Goal: Task Accomplishment & Management: Use online tool/utility

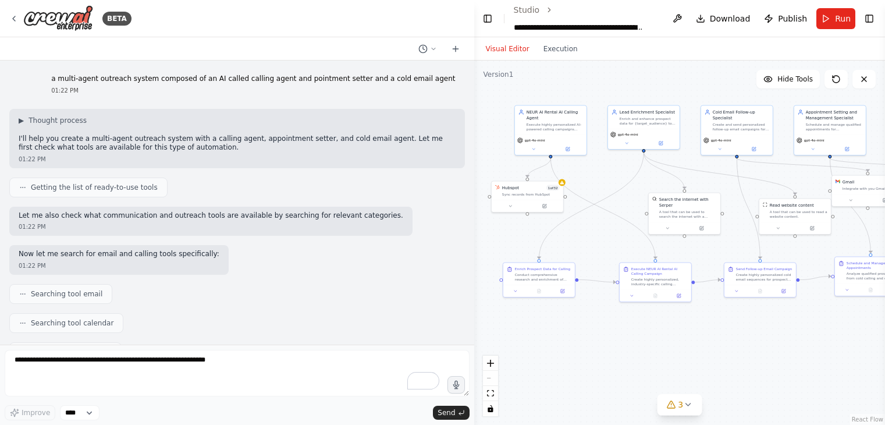
drag, startPoint x: 0, startPoint y: 0, endPoint x: 166, endPoint y: 363, distance: 399.2
click at [166, 363] on textarea "To enrich screen reader interactions, please activate Accessibility in Grammarl…" at bounding box center [237, 373] width 465 height 47
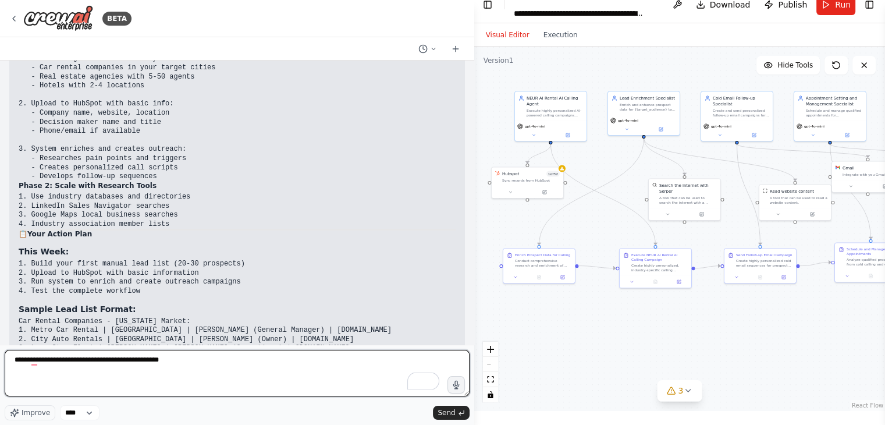
click at [162, 356] on textarea "**********" at bounding box center [237, 373] width 465 height 47
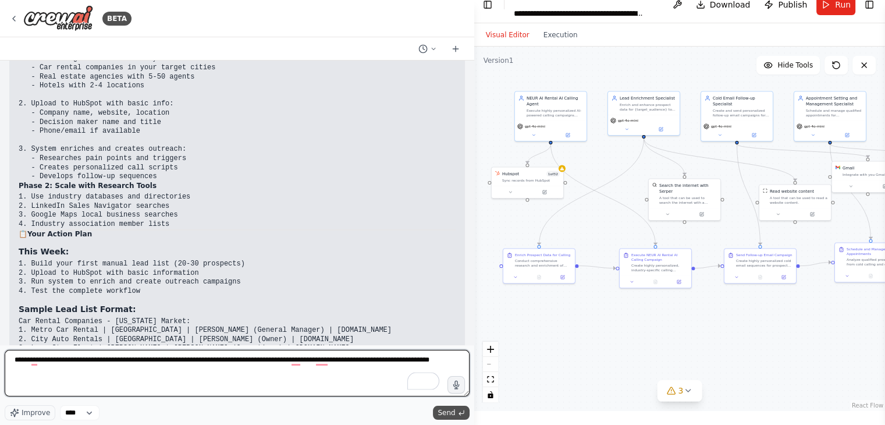
type textarea "**********"
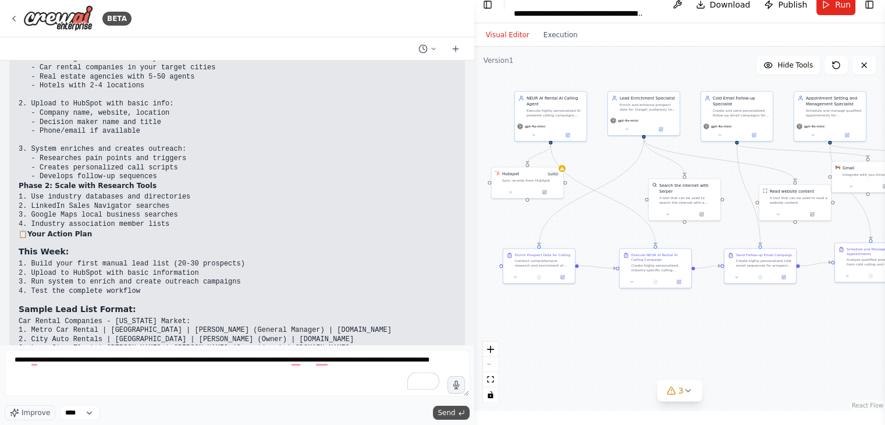
click at [450, 411] on span "Send" at bounding box center [446, 412] width 17 height 9
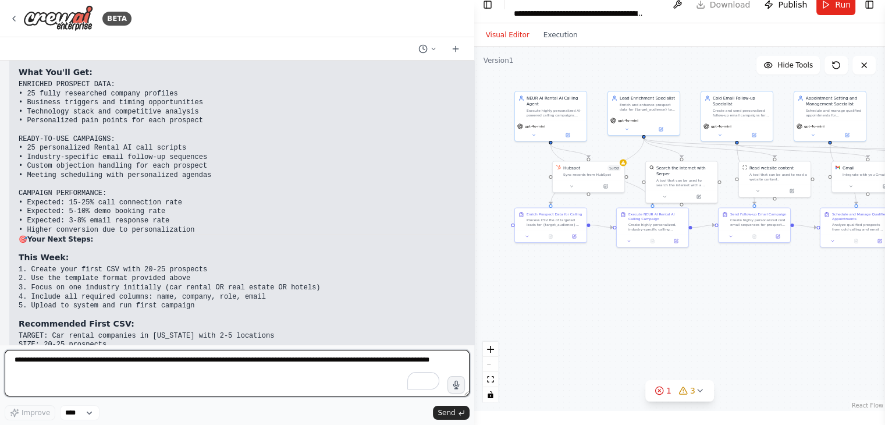
scroll to position [34463, 0]
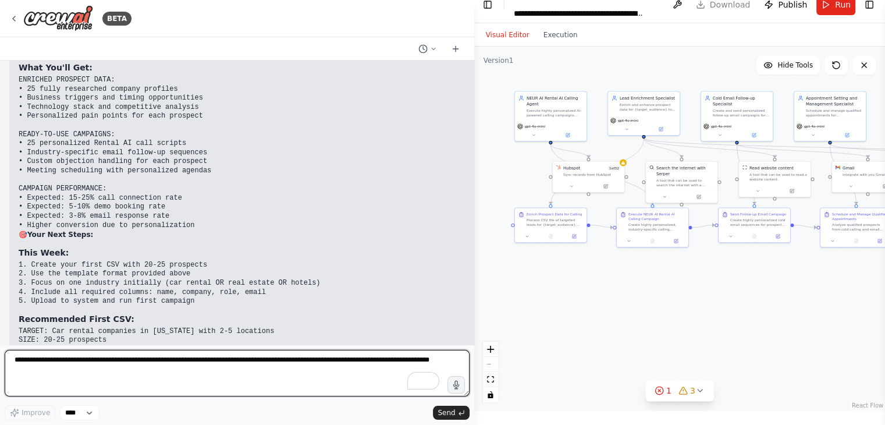
click at [113, 364] on textarea "**********" at bounding box center [237, 373] width 465 height 47
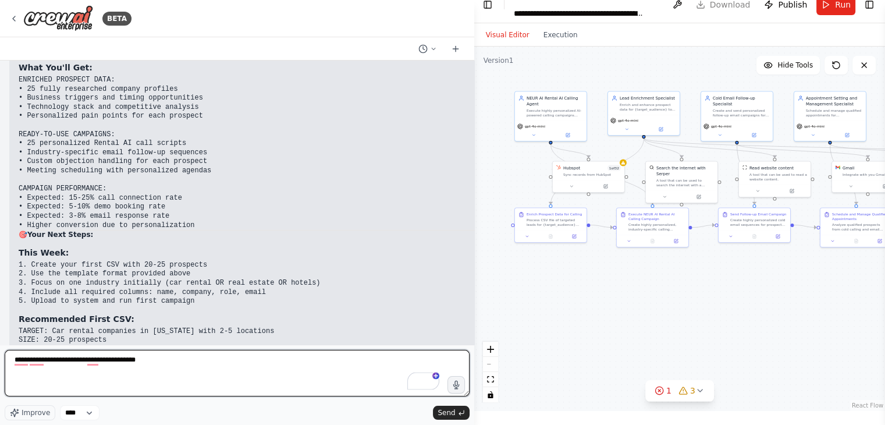
click at [74, 362] on textarea "**********" at bounding box center [237, 373] width 465 height 47
type textarea "**********"
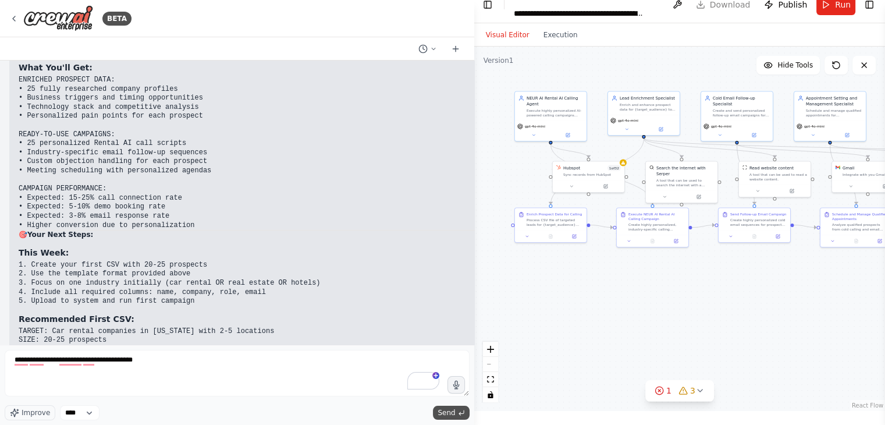
click at [454, 411] on span "Send" at bounding box center [446, 412] width 17 height 9
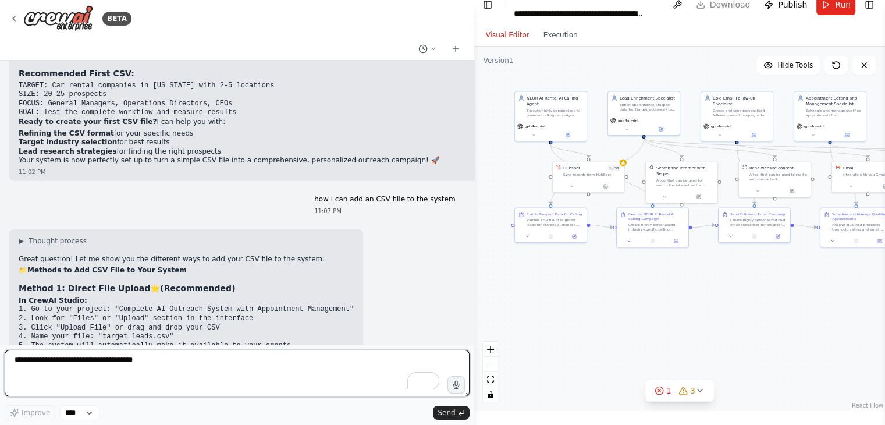
scroll to position [34726, 0]
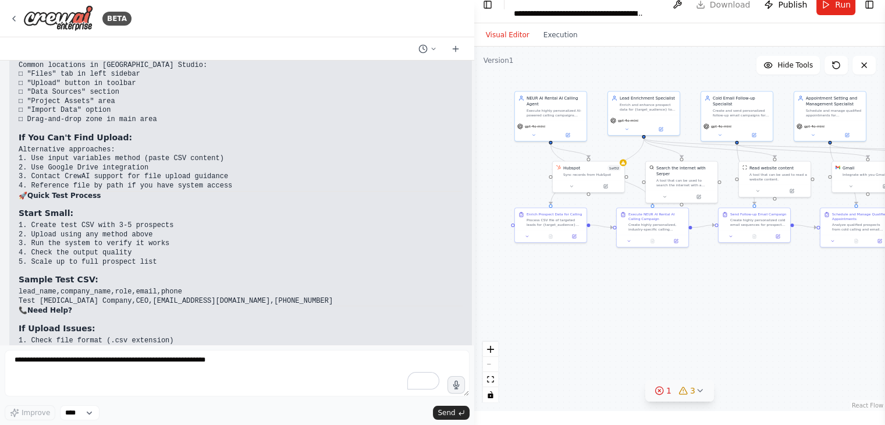
scroll to position [35873, 0]
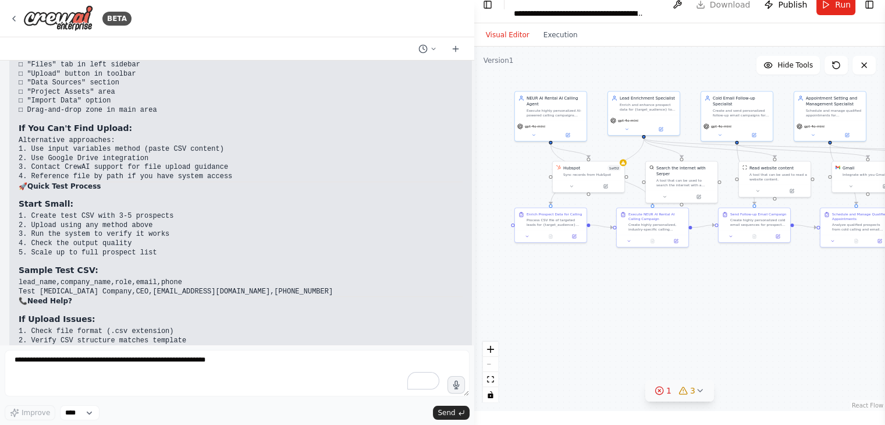
click at [698, 389] on icon at bounding box center [699, 390] width 9 height 9
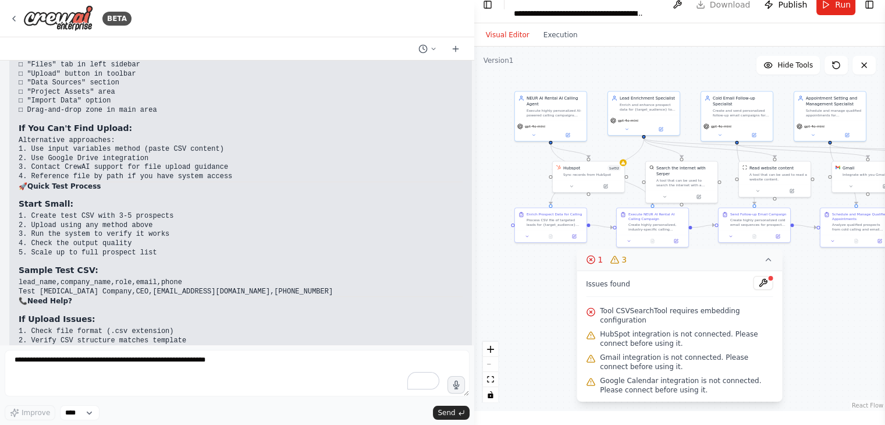
scroll to position [13, 0]
drag, startPoint x: 676, startPoint y: 328, endPoint x: 732, endPoint y: 364, distance: 67.0
click at [732, 364] on div "Issues found Tool CSVSearchTool requires embedding configuration HubSpot integr…" at bounding box center [679, 336] width 205 height 131
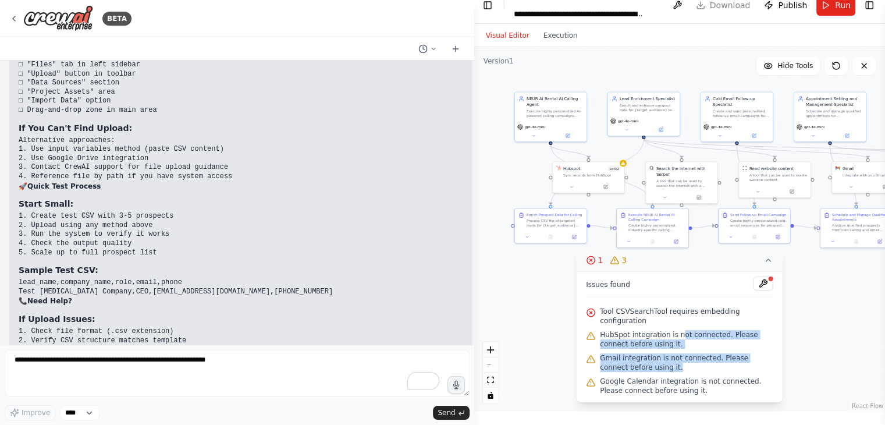
click at [817, 346] on div ".deletable-edge-delete-btn { width: 20px; height: 20px; border: 0px solid #ffff…" at bounding box center [679, 229] width 411 height 364
click at [791, 359] on div ".deletable-edge-delete-btn { width: 20px; height: 20px; border: 0px solid #ffff…" at bounding box center [679, 229] width 411 height 364
click at [766, 290] on button at bounding box center [763, 283] width 20 height 14
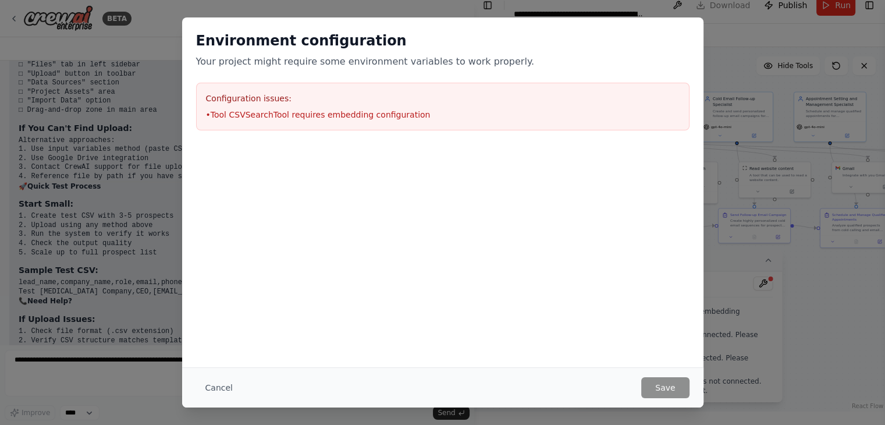
click at [801, 275] on div "Environment configuration Your project might require some environment variables…" at bounding box center [442, 212] width 885 height 425
click at [209, 388] on button "Cancel" at bounding box center [219, 387] width 46 height 21
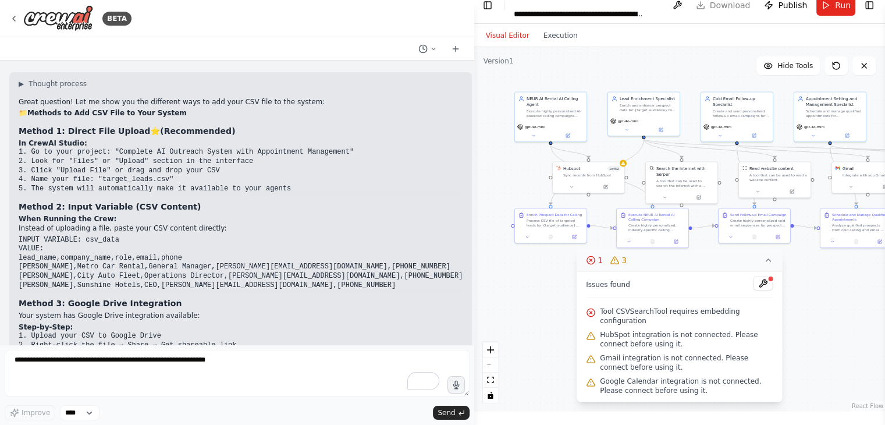
scroll to position [34867, 0]
drag, startPoint x: 86, startPoint y: 151, endPoint x: 112, endPoint y: 177, distance: 37.4
click at [112, 234] on code "INPUT VARIABLE: csv_data VALUE: lead_name,company_name,role,email,phone [PERSON…" at bounding box center [241, 261] width 444 height 54
click at [254, 200] on h3 "Method 2: Input Variable (CSV Content)" at bounding box center [241, 206] width 444 height 12
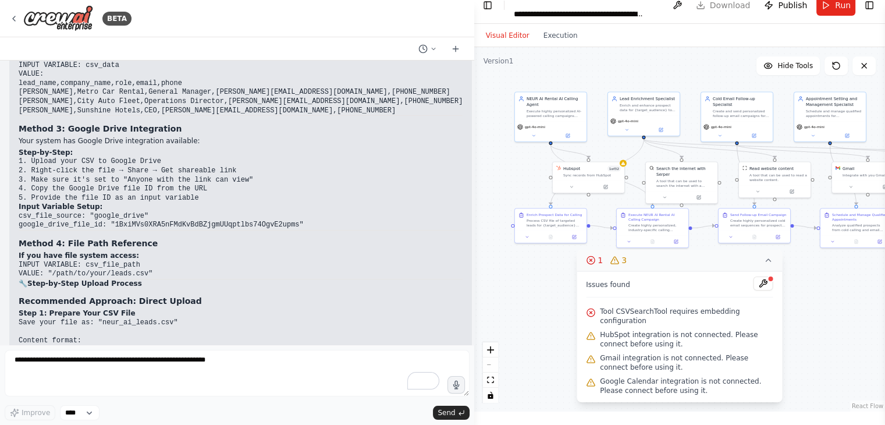
scroll to position [35040, 0]
click at [766, 265] on icon at bounding box center [767, 259] width 9 height 9
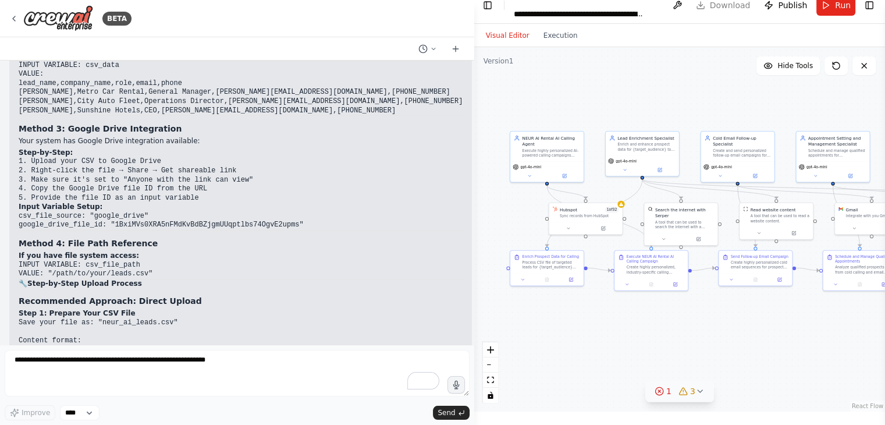
drag, startPoint x: 656, startPoint y: 281, endPoint x: 658, endPoint y: 322, distance: 41.3
click at [658, 322] on div ".deletable-edge-delete-btn { width: 20px; height: 20px; border: 0px solid #ffff…" at bounding box center [679, 229] width 411 height 364
click at [626, 168] on icon at bounding box center [624, 168] width 5 height 5
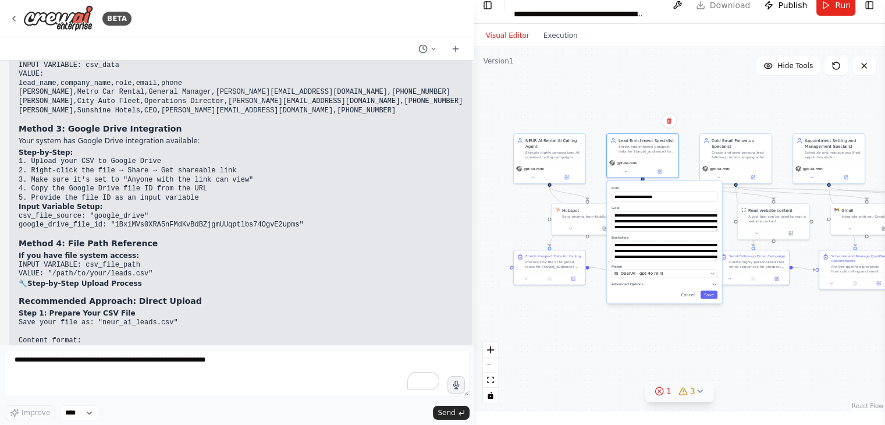
click at [714, 282] on icon "button" at bounding box center [714, 284] width 6 height 6
click at [712, 356] on button "Save" at bounding box center [708, 354] width 17 height 8
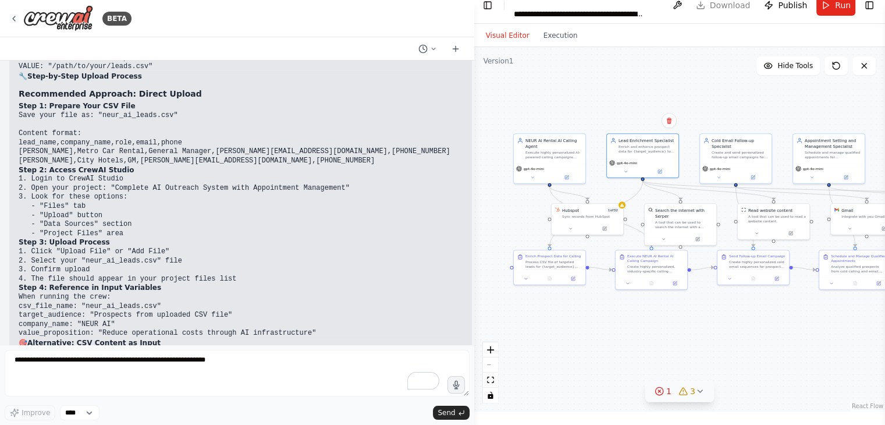
scroll to position [35248, 0]
click at [9, 17] on icon at bounding box center [13, 18] width 9 height 9
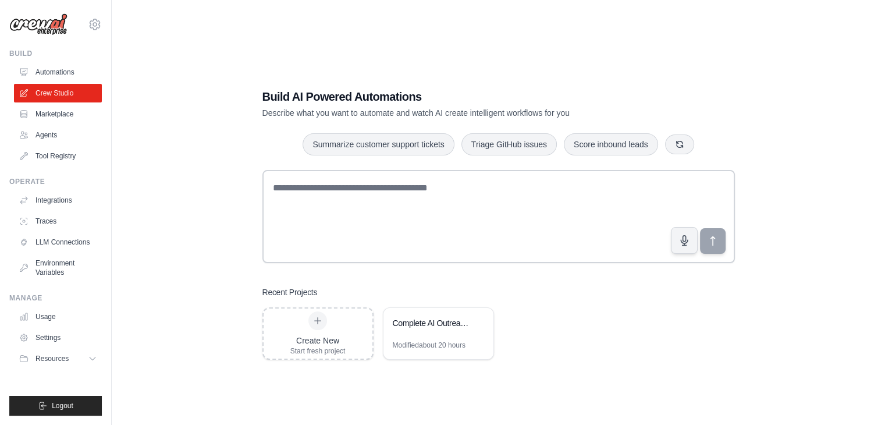
drag, startPoint x: 437, startPoint y: 337, endPoint x: 521, endPoint y: 372, distance: 91.3
click at [521, 372] on div "Build AI Powered Automations Describe what you want to automate and watch AI cr…" at bounding box center [498, 224] width 500 height 308
click at [403, 335] on div "Complete AI Outreach System with Appointment Management" at bounding box center [438, 324] width 110 height 33
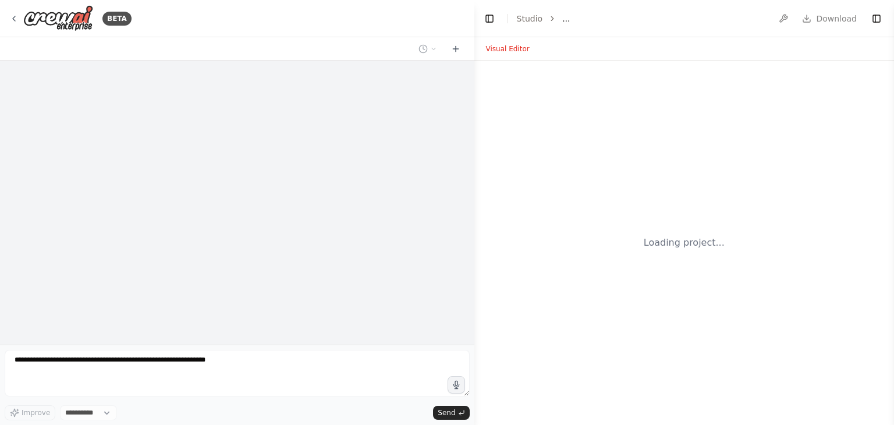
select select "****"
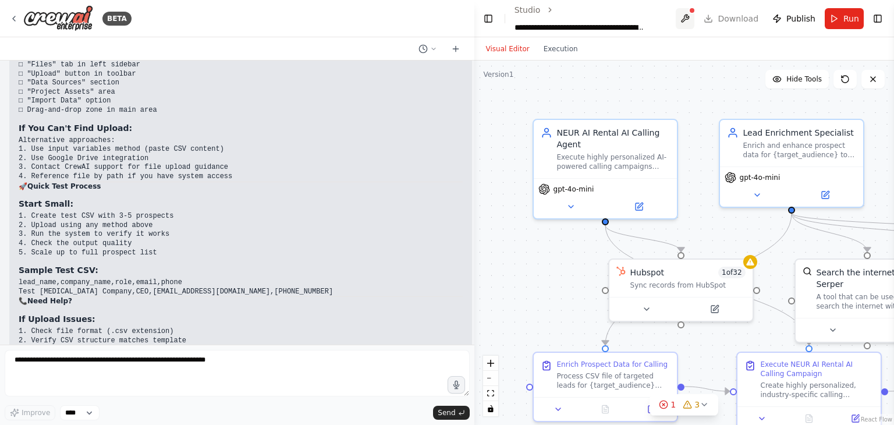
click at [694, 15] on button at bounding box center [685, 18] width 19 height 21
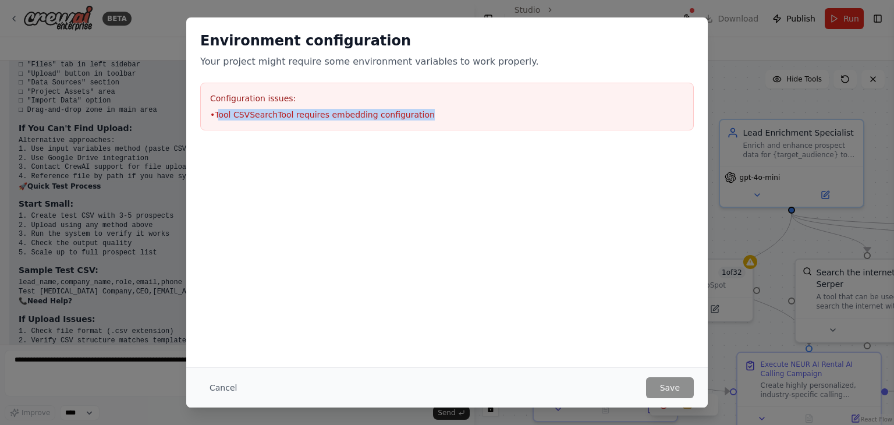
drag, startPoint x: 217, startPoint y: 112, endPoint x: 423, endPoint y: 124, distance: 206.3
click at [423, 124] on div "Configuration issues: • Tool CSVSearchTool requires embedding configuration" at bounding box center [446, 107] width 493 height 48
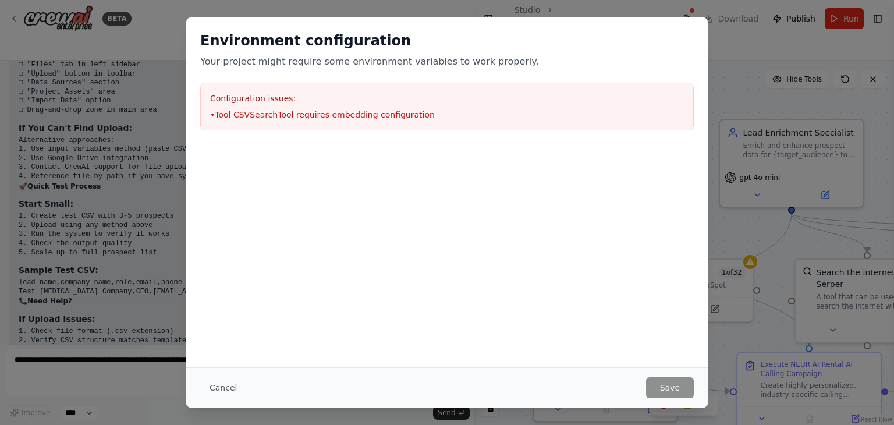
click at [283, 91] on div "Configuration issues: • Tool CSVSearchTool requires embedding configuration" at bounding box center [446, 107] width 493 height 48
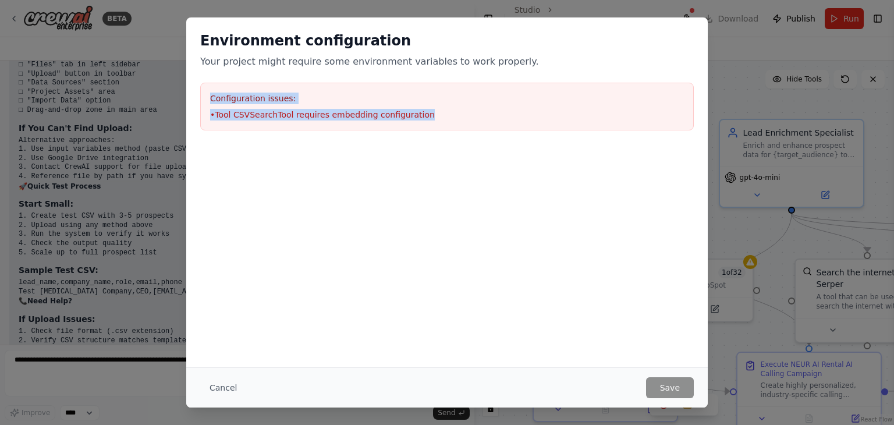
drag, startPoint x: 209, startPoint y: 98, endPoint x: 454, endPoint y: 143, distance: 249.6
click at [454, 143] on div "Environment configuration Your project might require some environment variables…" at bounding box center [446, 80] width 521 height 127
copy div "Configuration issues: • Tool CSVSearchTool requires embedding configuration"
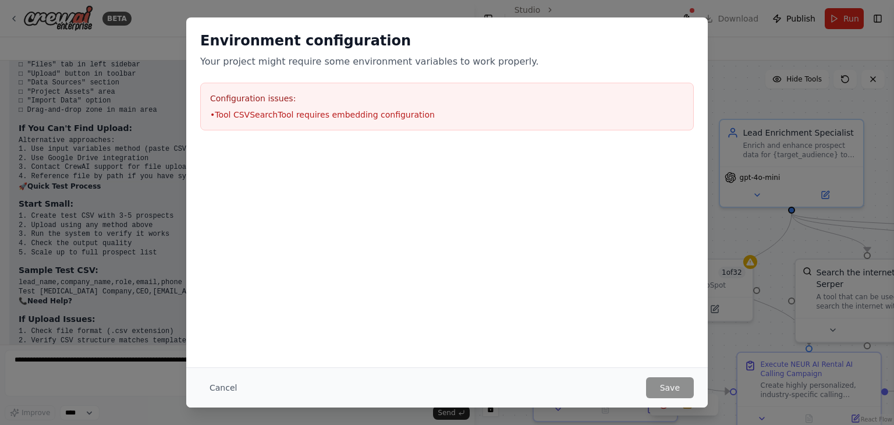
click at [731, 66] on div "Environment configuration Your project might require some environment variables…" at bounding box center [447, 212] width 894 height 425
click at [226, 385] on button "Cancel" at bounding box center [223, 387] width 46 height 21
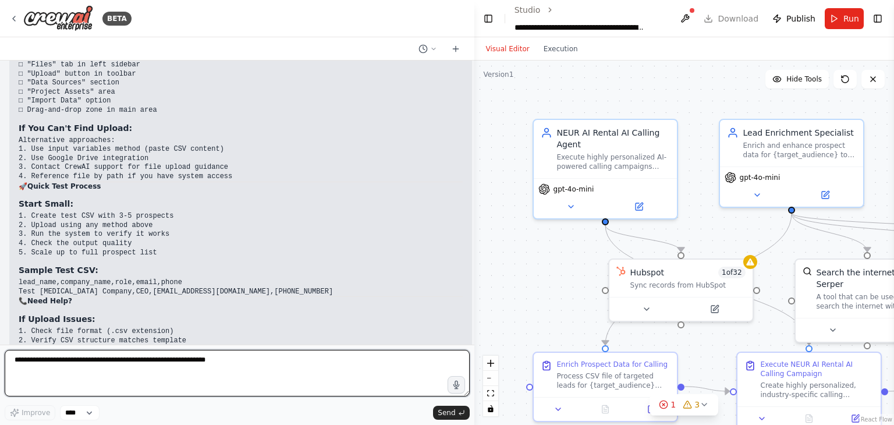
click at [57, 358] on textarea at bounding box center [237, 373] width 465 height 47
paste textarea "**********"
type textarea "**********"
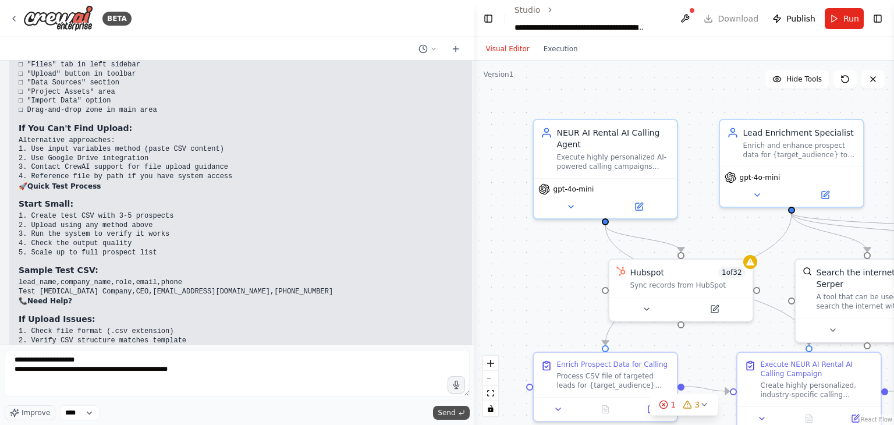
click at [454, 413] on span "Send" at bounding box center [446, 412] width 17 height 9
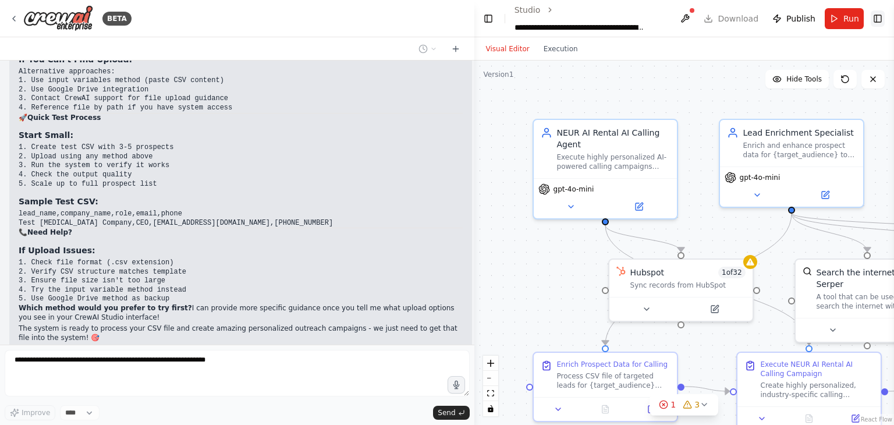
click at [875, 16] on button "Toggle Right Sidebar" at bounding box center [877, 18] width 14 height 16
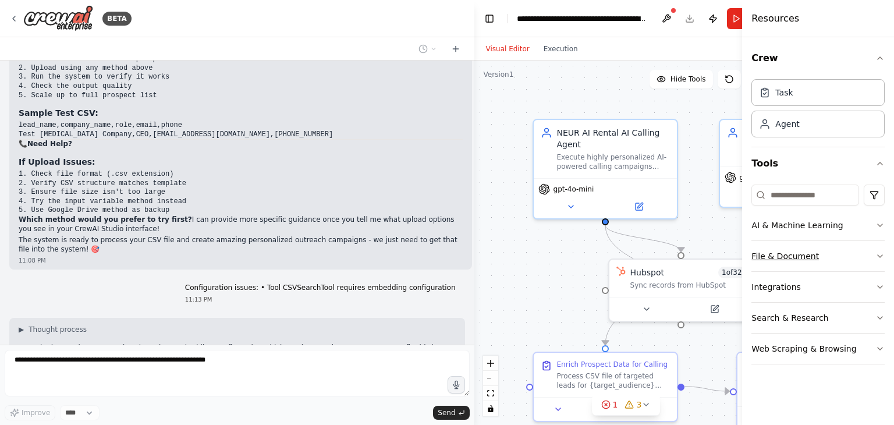
scroll to position [36040, 0]
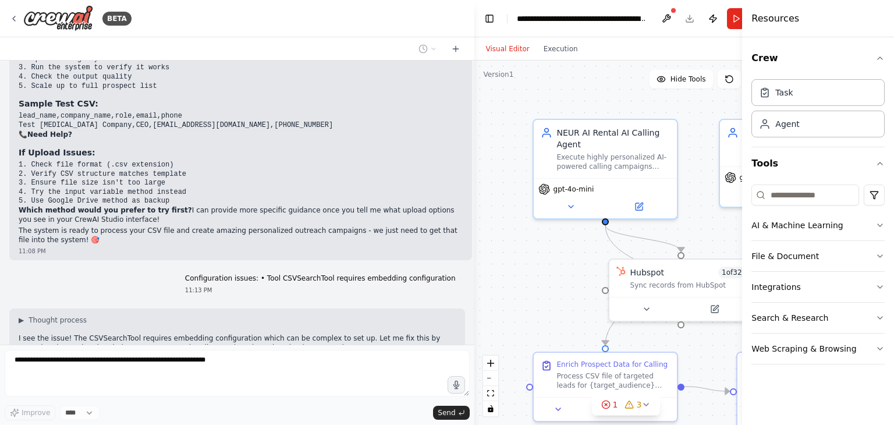
click at [719, 49] on div "Visual Editor Execution" at bounding box center [626, 48] width 304 height 23
click at [780, 254] on button "File & Document" at bounding box center [817, 256] width 133 height 30
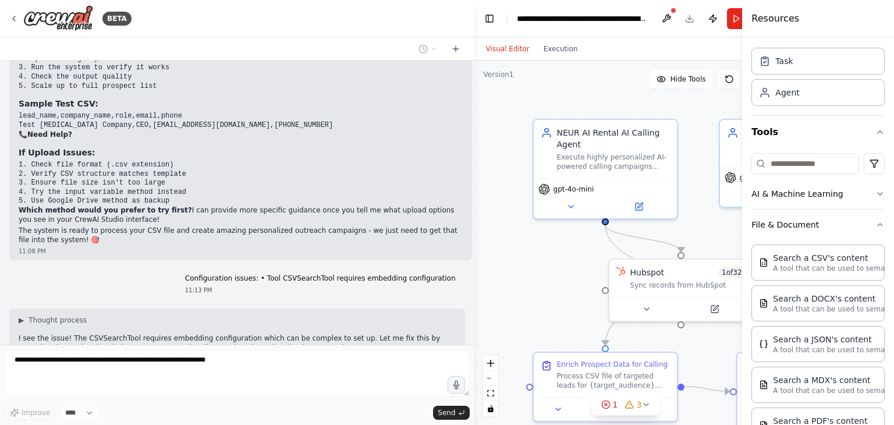
scroll to position [29, 0]
click at [702, 132] on div ".deletable-edge-delete-btn { width: 20px; height: 20px; border: 0px solid #ffff…" at bounding box center [626, 243] width 304 height 364
click at [725, 56] on div "Visual Editor Execution" at bounding box center [626, 48] width 304 height 23
click at [712, 63] on div ".deletable-edge-delete-btn { width: 20px; height: 20px; border: 0px solid #ffff…" at bounding box center [626, 243] width 304 height 364
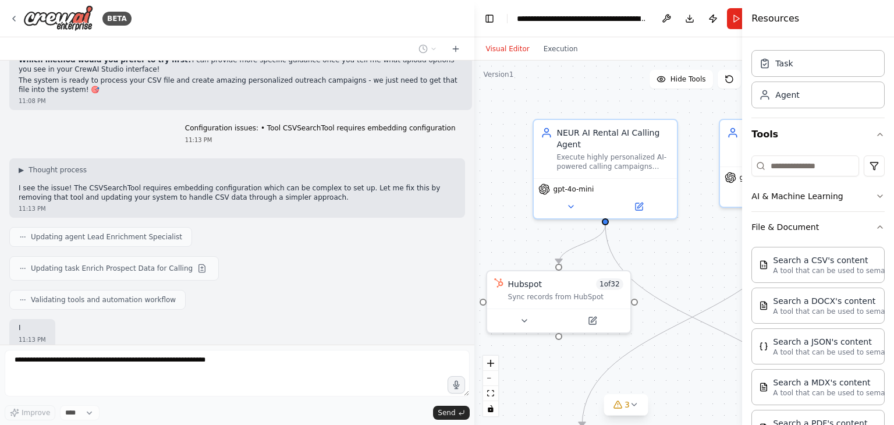
scroll to position [36199, 0]
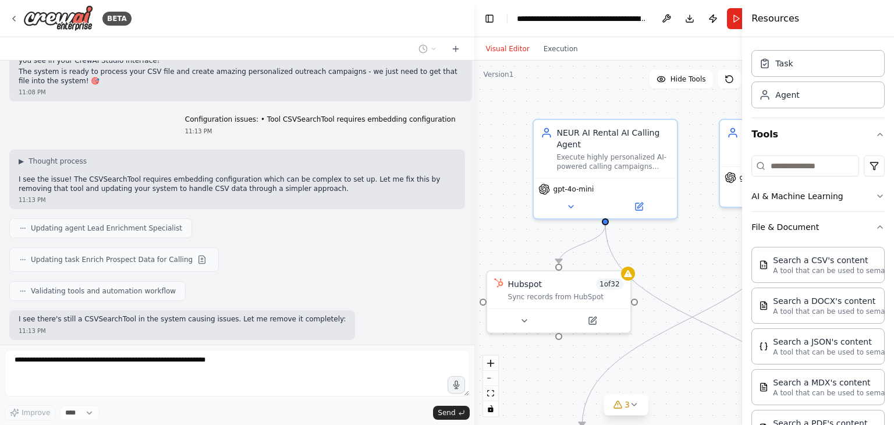
click at [731, 101] on div ".deletable-edge-delete-btn { width: 20px; height: 20px; border: 0px solid #ffff…" at bounding box center [626, 243] width 304 height 364
click at [733, 52] on div "Visual Editor Execution" at bounding box center [626, 48] width 304 height 23
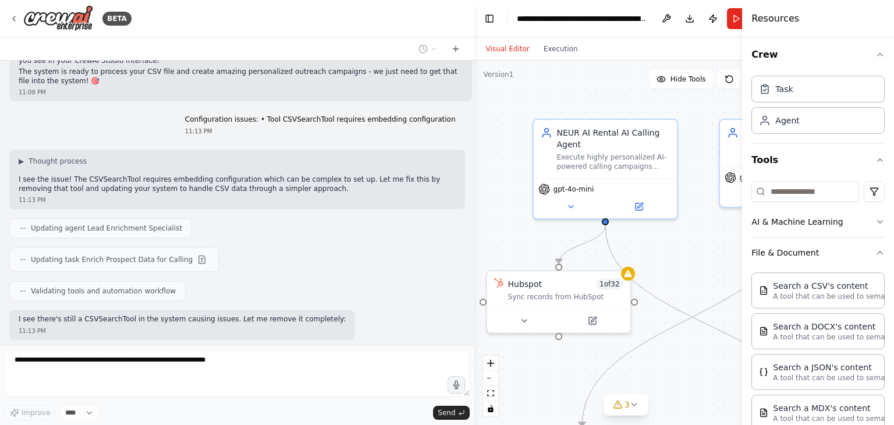
scroll to position [0, 0]
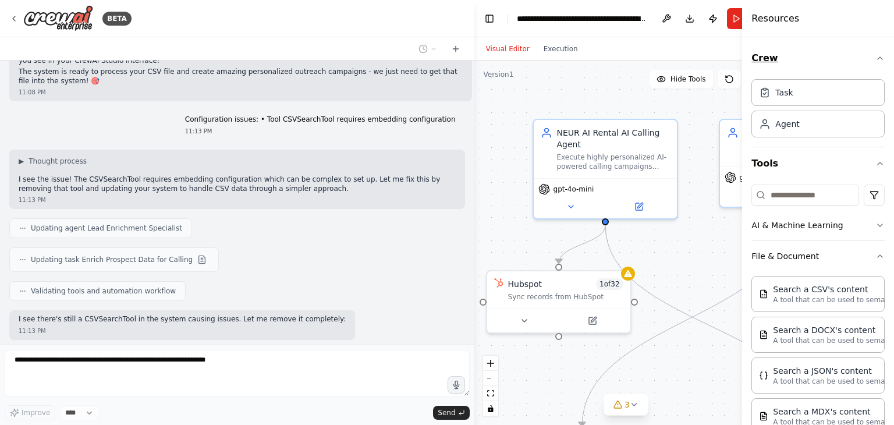
click at [875, 55] on icon "button" at bounding box center [879, 58] width 9 height 9
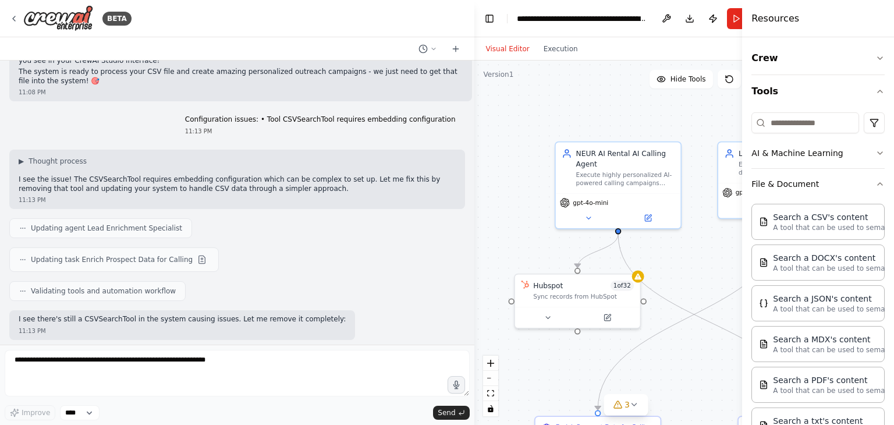
click at [734, 275] on div ".deletable-edge-delete-btn { width: 20px; height: 20px; border: 0px solid #ffff…" at bounding box center [626, 243] width 304 height 364
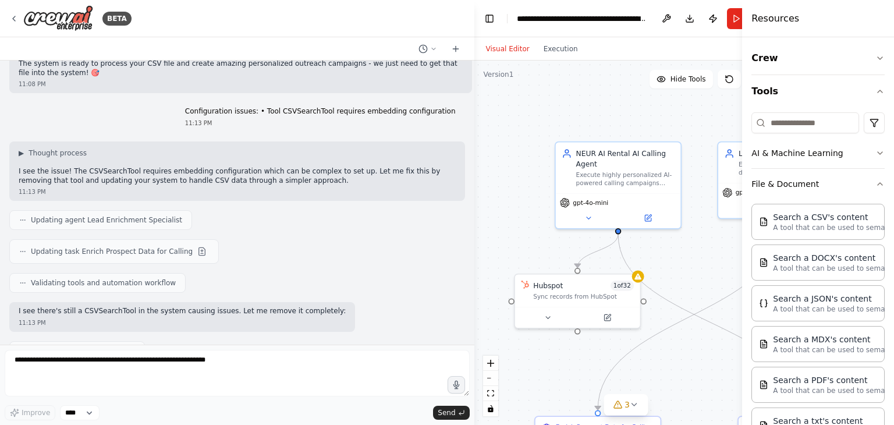
scroll to position [36227, 0]
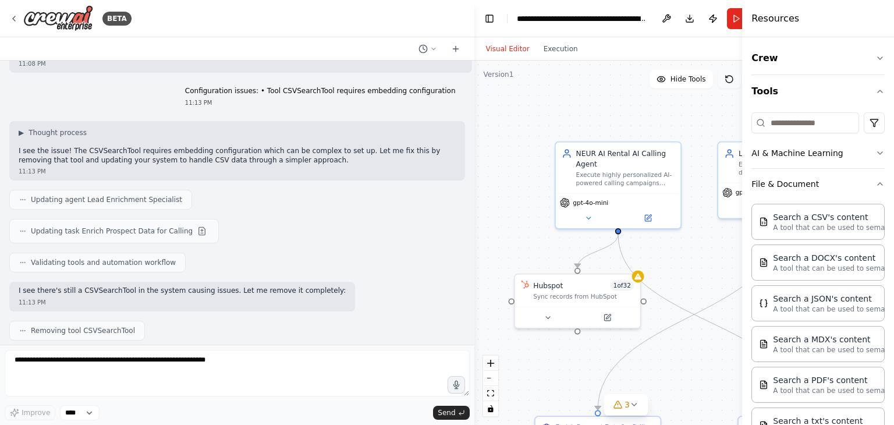
drag, startPoint x: 746, startPoint y: 254, endPoint x: 744, endPoint y: 88, distance: 165.8
click at [893, 233] on div "Resources Crew Tools AI & Machine Learning File & Document Search a CSV's conte…" at bounding box center [818, 212] width 152 height 425
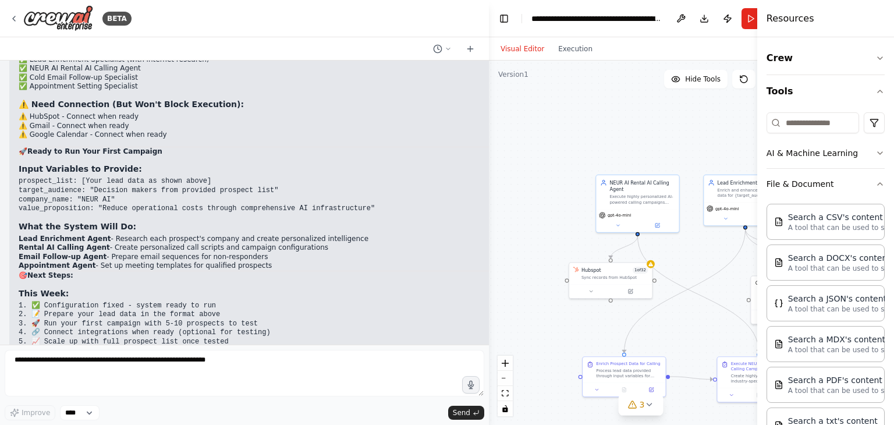
scroll to position [36819, 0]
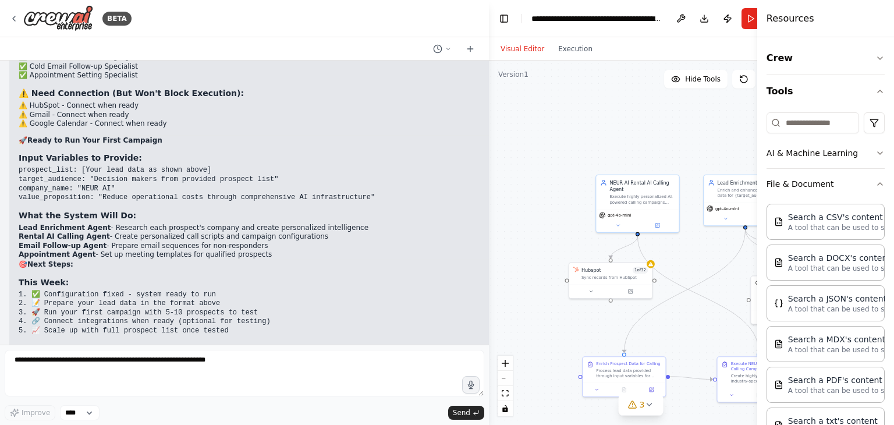
click at [745, 111] on div ".deletable-edge-delete-btn { width: 20px; height: 20px; border: 0px solid #ffff…" at bounding box center [641, 243] width 304 height 364
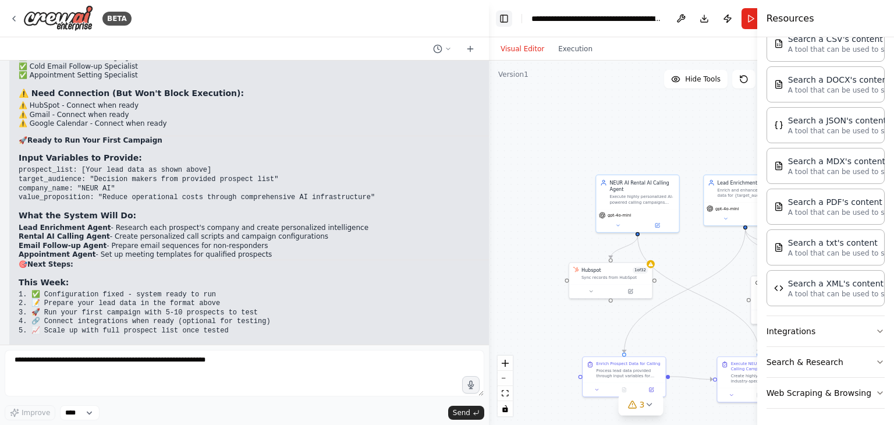
click at [500, 15] on button "Toggle Left Sidebar" at bounding box center [504, 18] width 16 height 16
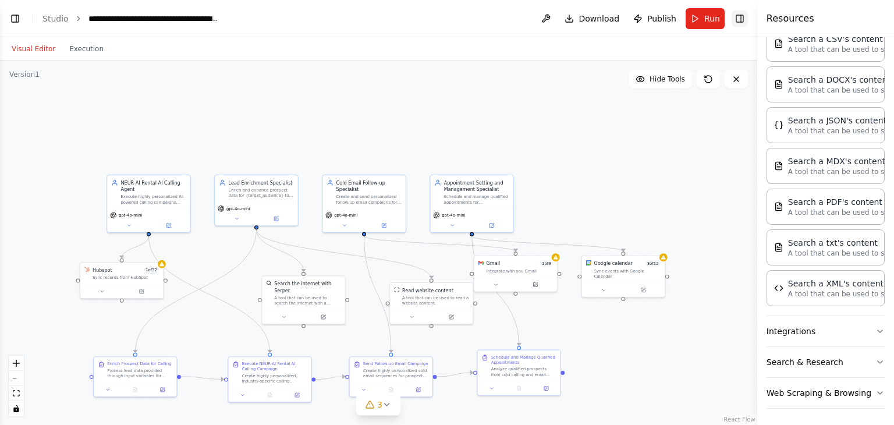
click at [740, 19] on button "Toggle Right Sidebar" at bounding box center [739, 18] width 16 height 16
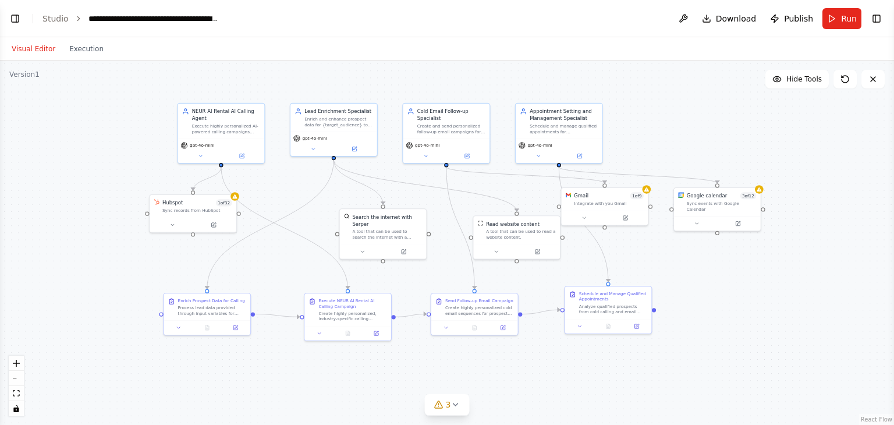
drag, startPoint x: 337, startPoint y: 137, endPoint x: 417, endPoint y: 65, distance: 107.5
click at [417, 65] on div ".deletable-edge-delete-btn { width: 20px; height: 20px; border: 0px solid #ffff…" at bounding box center [447, 243] width 894 height 364
click at [18, 22] on button "Toggle Left Sidebar" at bounding box center [15, 18] width 16 height 16
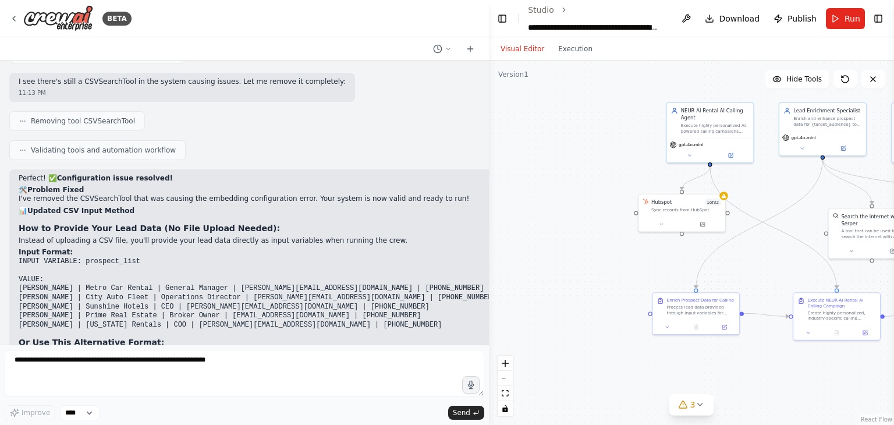
scroll to position [36428, 0]
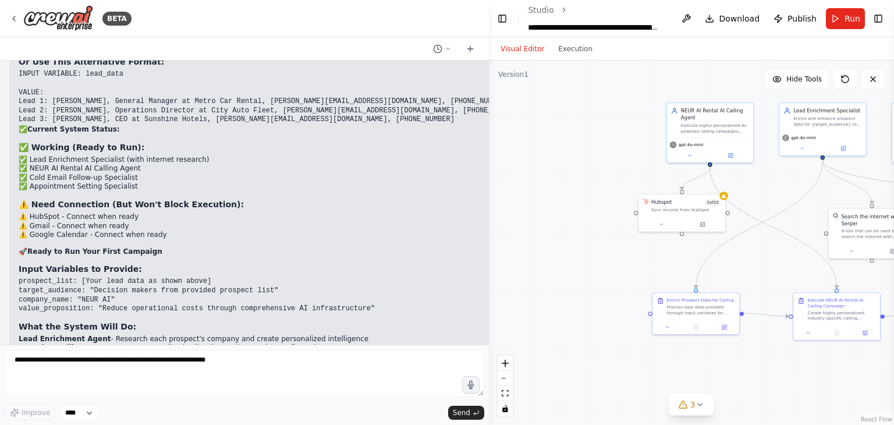
scroll to position [36712, 0]
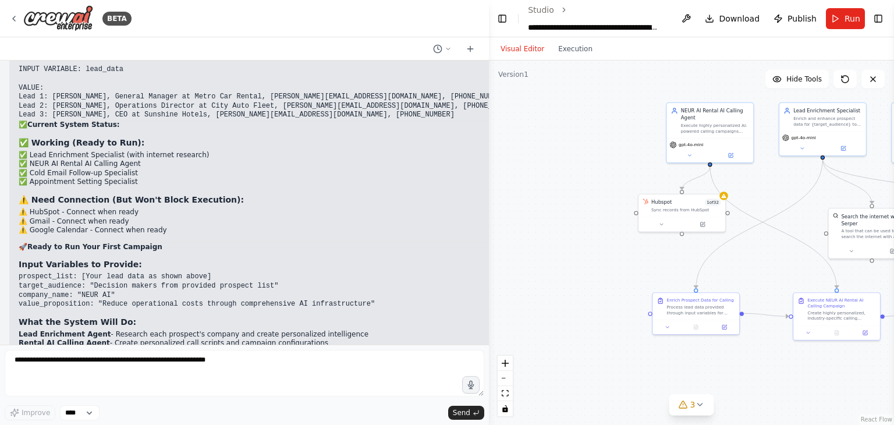
click at [560, 9] on icon "breadcrumb" at bounding box center [564, 10] width 8 height 8
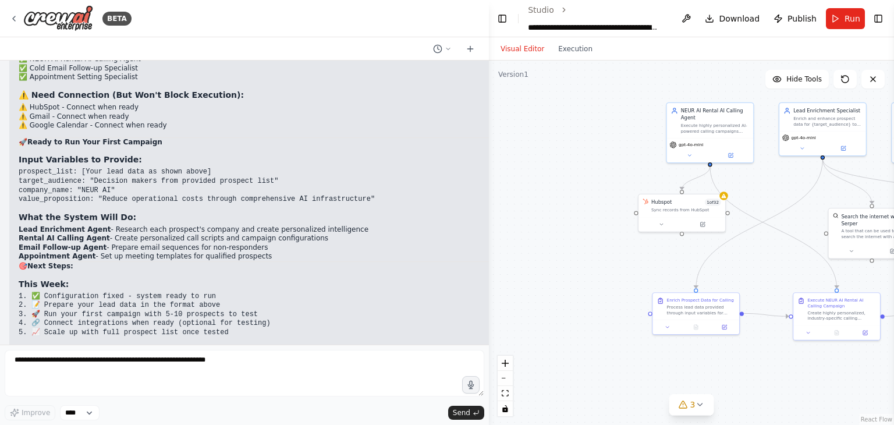
scroll to position [36819, 0]
click at [13, 21] on icon at bounding box center [13, 18] width 9 height 9
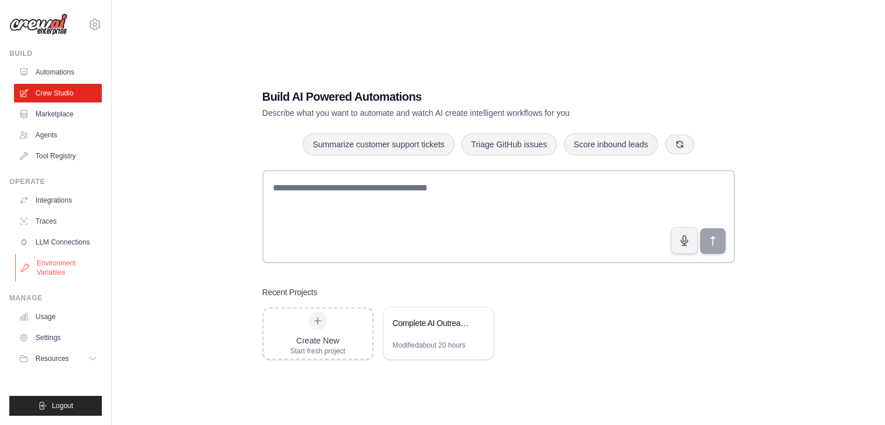
click at [61, 270] on link "Environment Variables" at bounding box center [59, 268] width 88 height 28
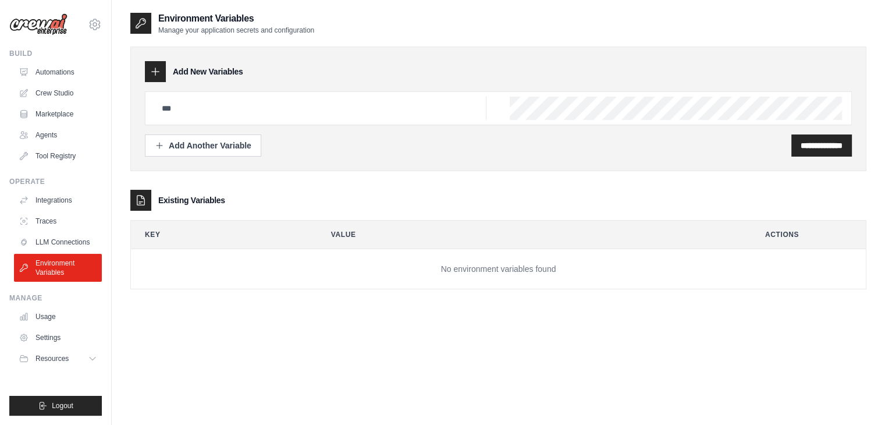
drag, startPoint x: 264, startPoint y: 242, endPoint x: 272, endPoint y: 177, distance: 65.2
click at [272, 177] on div "**********" at bounding box center [498, 162] width 736 height 254
click at [312, 143] on div "**********" at bounding box center [498, 145] width 707 height 22
click at [357, 157] on div "**********" at bounding box center [498, 109] width 736 height 125
click at [89, 359] on icon at bounding box center [93, 358] width 9 height 9
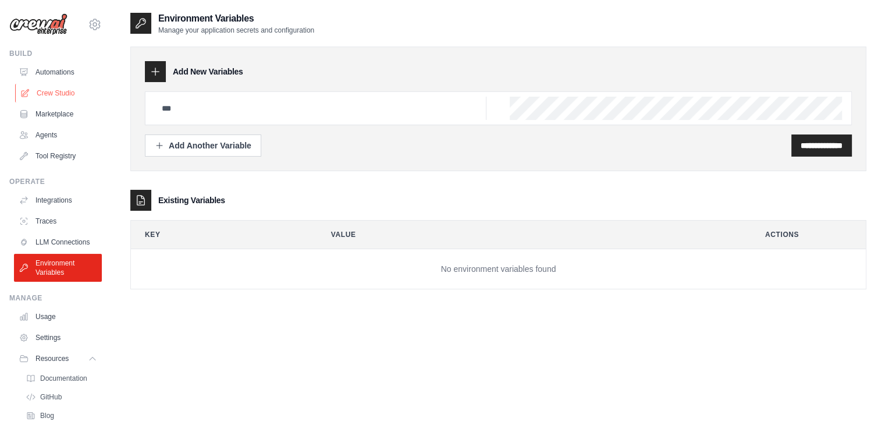
click at [57, 92] on link "Crew Studio" at bounding box center [59, 93] width 88 height 19
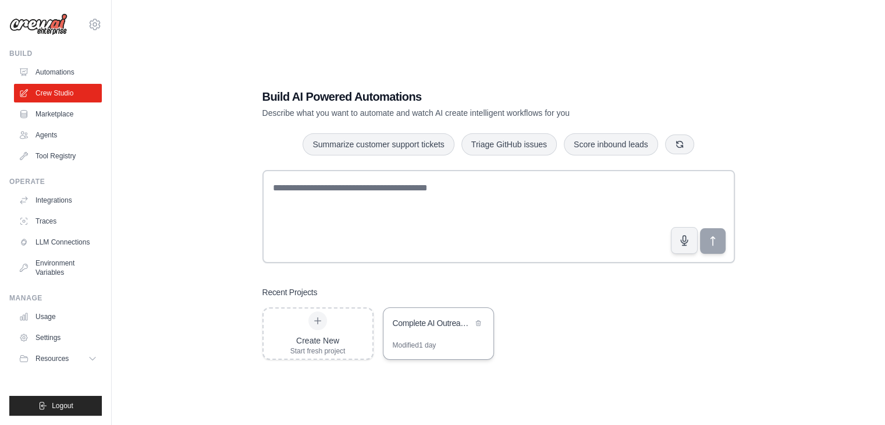
click at [404, 322] on div "Complete AI Outreach System with Appointment Management" at bounding box center [433, 323] width 80 height 12
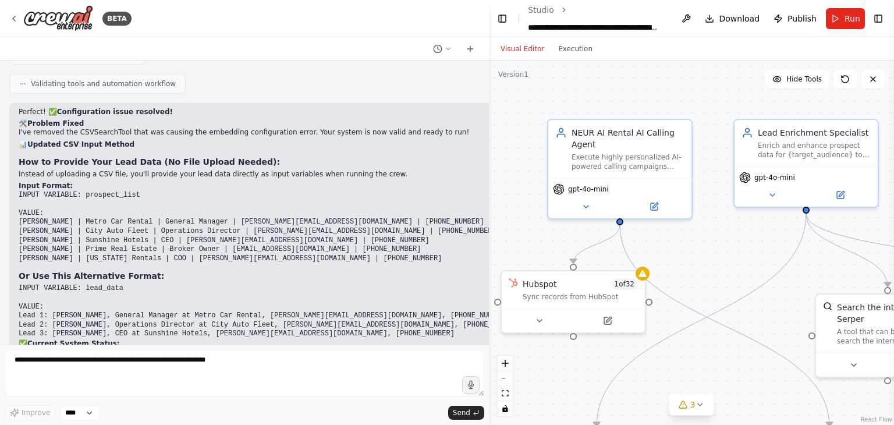
scroll to position [36432, 0]
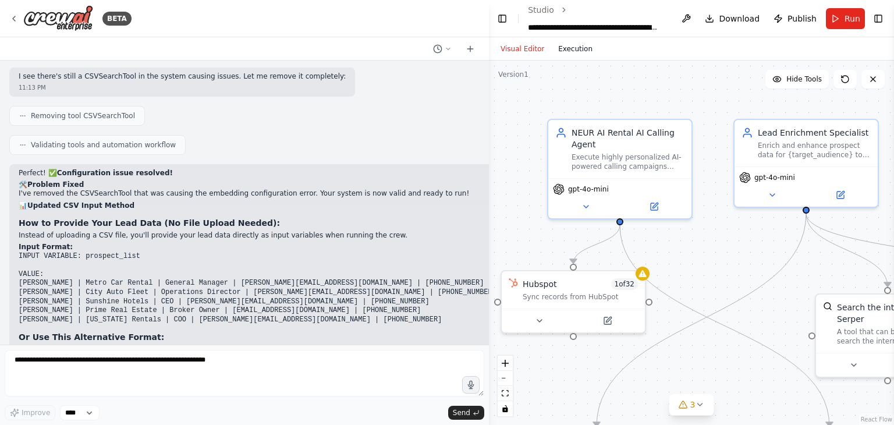
click at [570, 50] on button "Execution" at bounding box center [575, 49] width 48 height 14
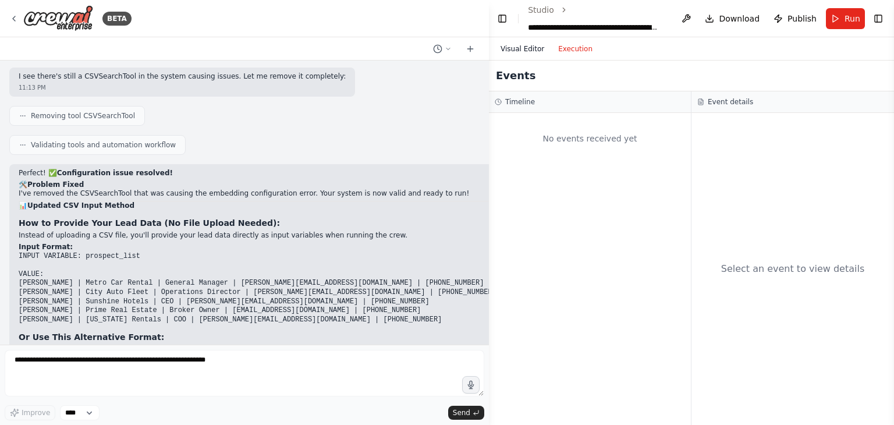
click at [511, 47] on button "Visual Editor" at bounding box center [522, 49] width 58 height 14
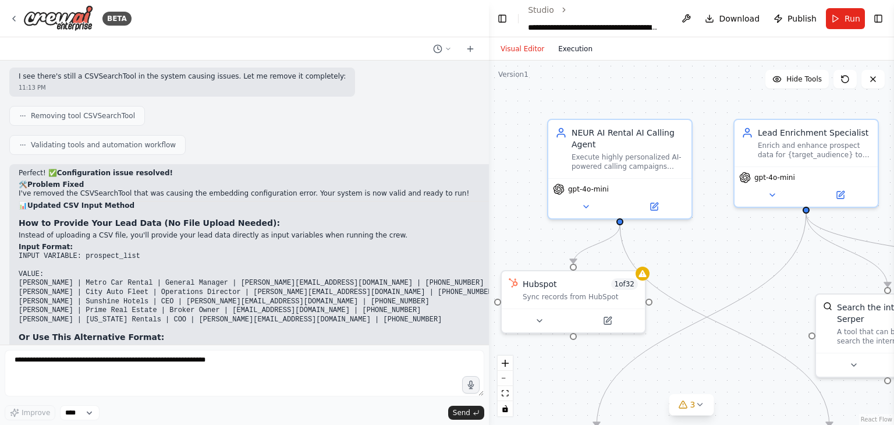
click at [563, 54] on button "Execution" at bounding box center [575, 49] width 48 height 14
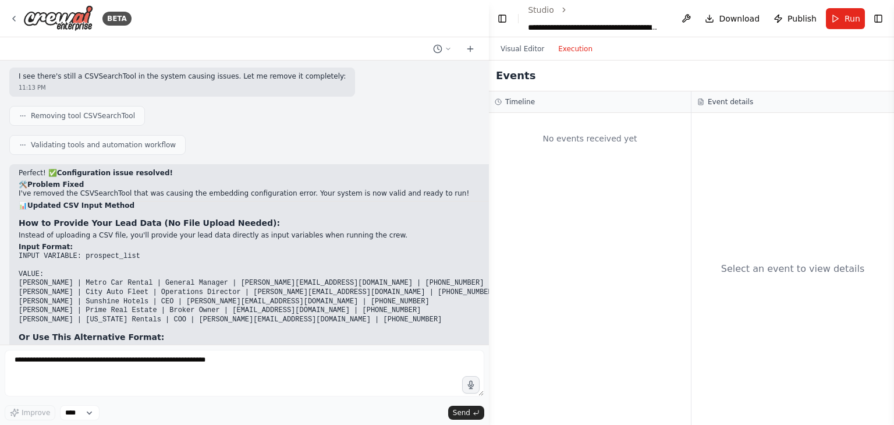
click at [571, 138] on div "No events received yet" at bounding box center [590, 139] width 190 height 40
click at [689, 17] on button at bounding box center [686, 18] width 19 height 21
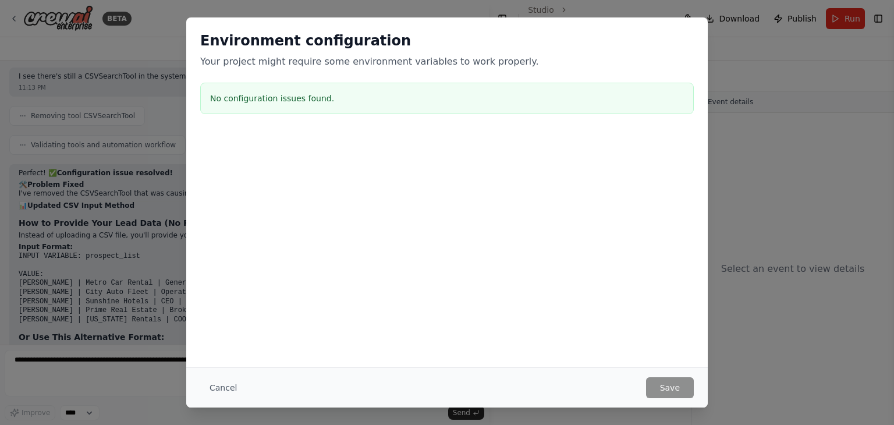
click at [645, 375] on div "Cancel Save" at bounding box center [446, 387] width 521 height 40
click at [216, 390] on button "Cancel" at bounding box center [223, 387] width 46 height 21
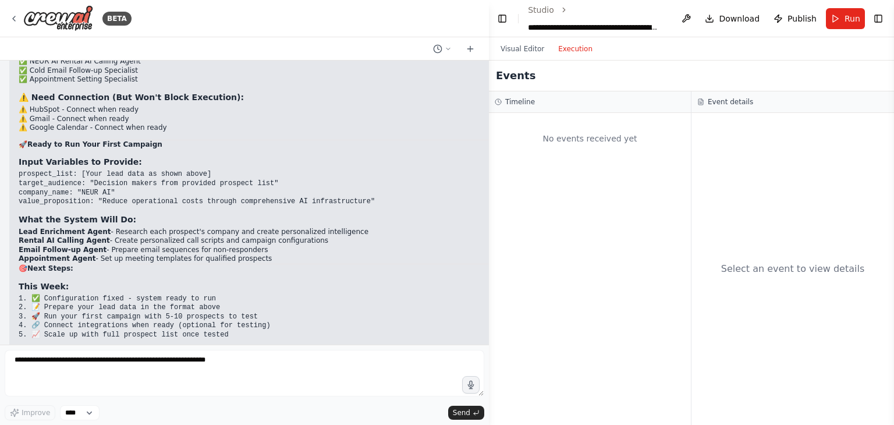
scroll to position [36819, 0]
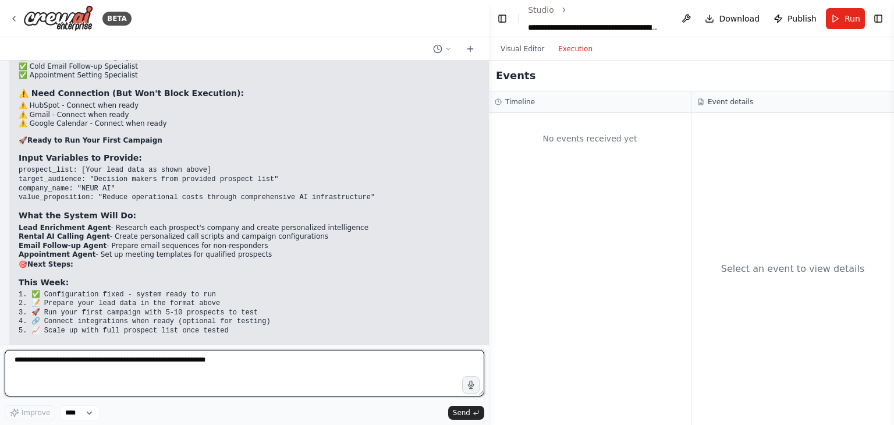
click at [87, 366] on textarea at bounding box center [244, 373] width 479 height 47
type textarea "**********"
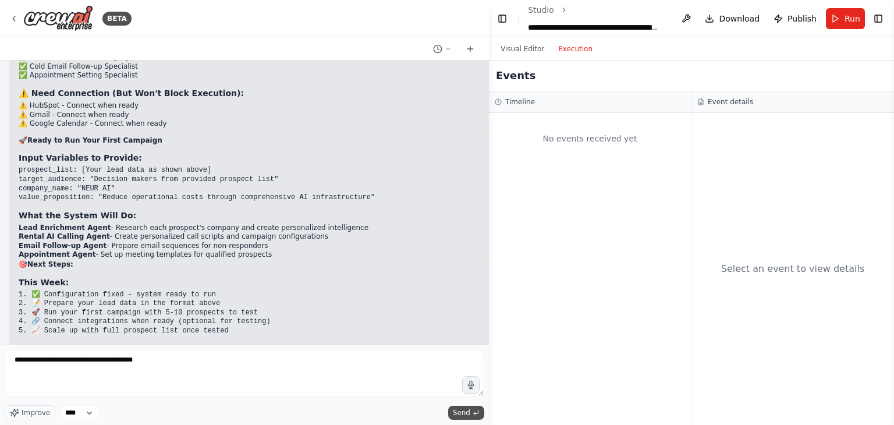
click at [469, 410] on span "Send" at bounding box center [461, 412] width 17 height 9
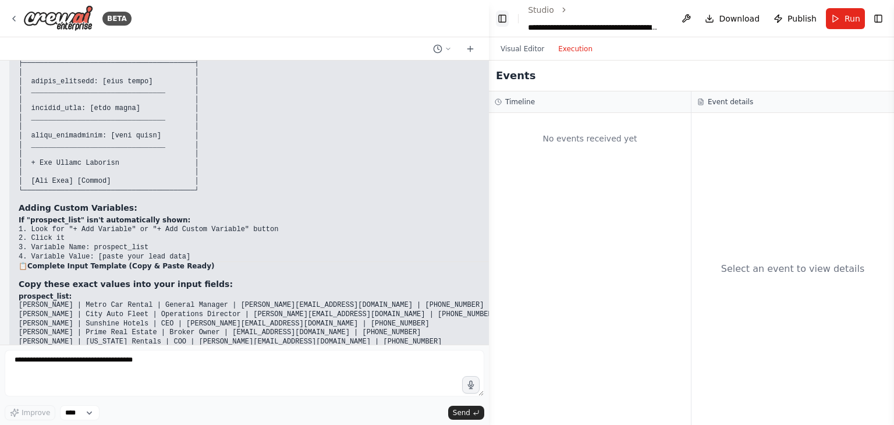
scroll to position [37738, 0]
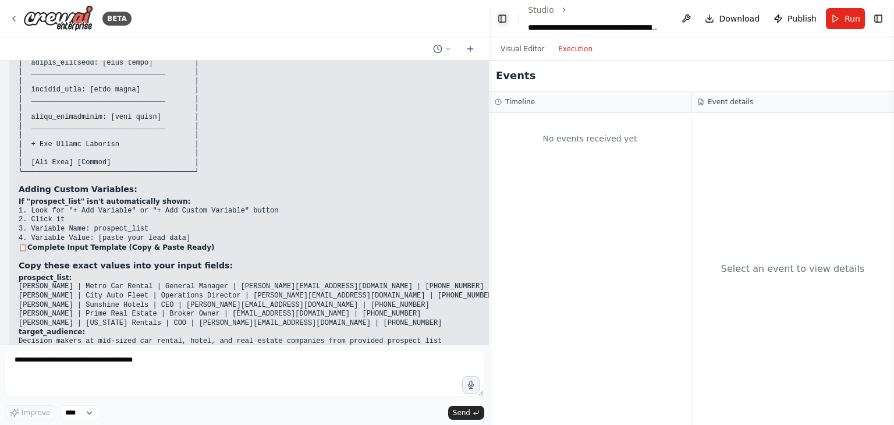
click at [500, 26] on button "Toggle Left Sidebar" at bounding box center [502, 18] width 13 height 16
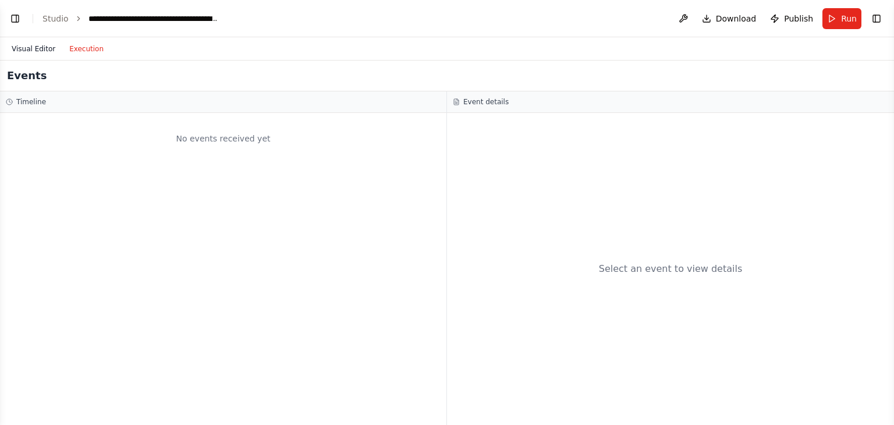
scroll to position [37800, 0]
click at [12, 45] on button "Visual Editor" at bounding box center [34, 49] width 58 height 14
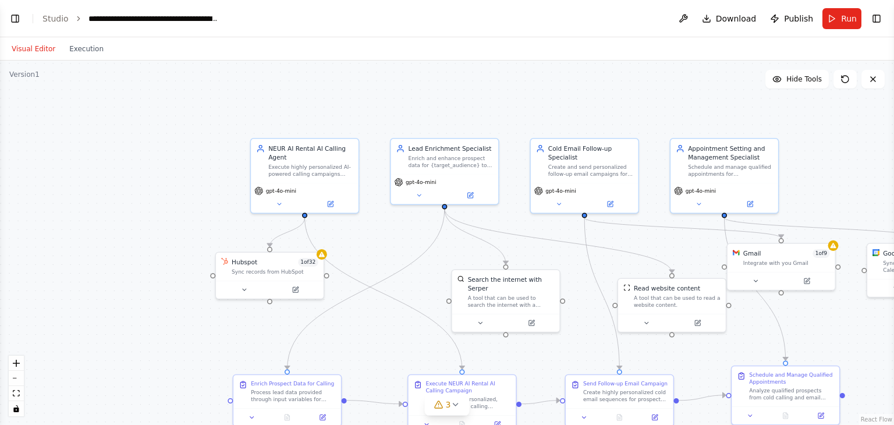
scroll to position [38034, 0]
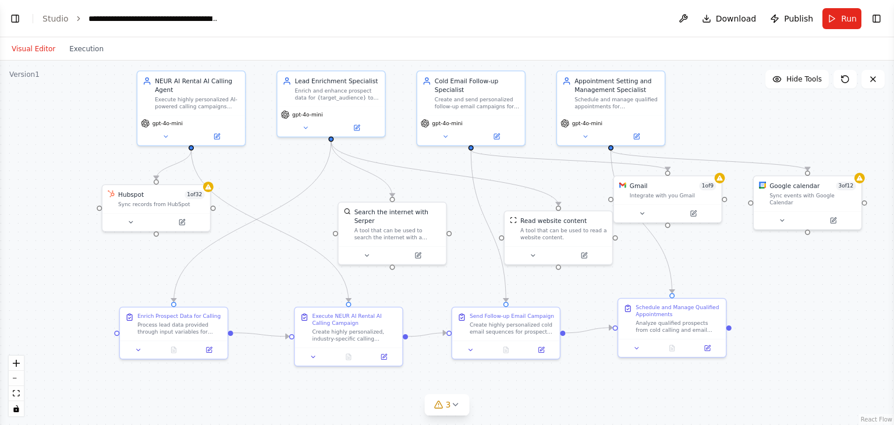
drag, startPoint x: 616, startPoint y: 268, endPoint x: 501, endPoint y: 200, distance: 133.3
click at [501, 200] on div ".deletable-edge-delete-btn { width: 20px; height: 20px; border: 0px solid #ffff…" at bounding box center [447, 243] width 894 height 364
click at [12, 13] on button "Toggle Left Sidebar" at bounding box center [15, 18] width 16 height 16
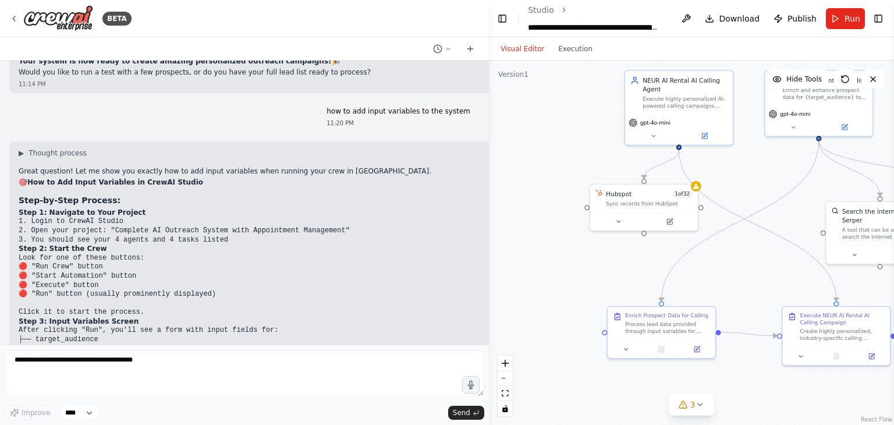
scroll to position [37195, 0]
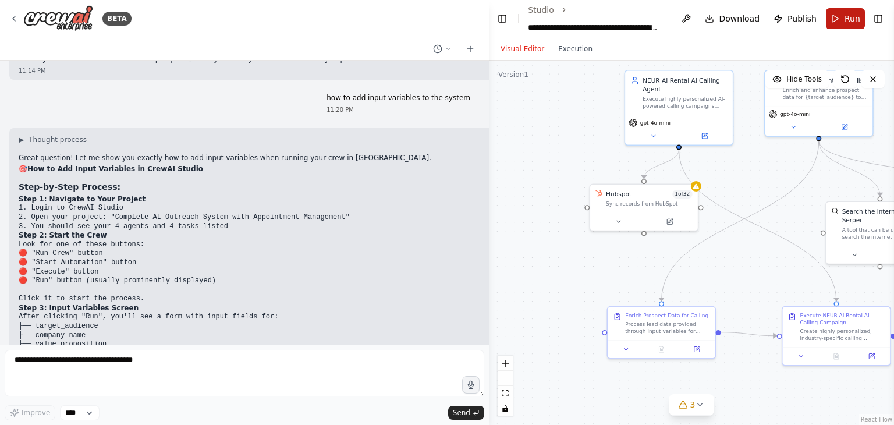
click at [847, 17] on span "Run" at bounding box center [852, 19] width 16 height 12
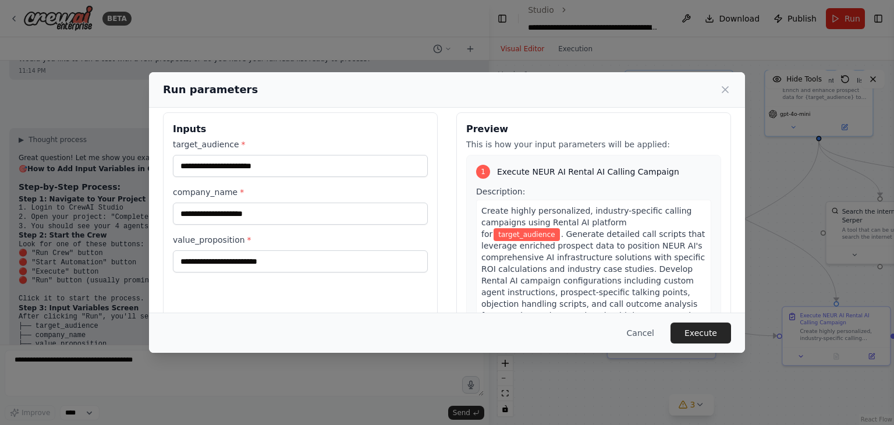
scroll to position [0, 0]
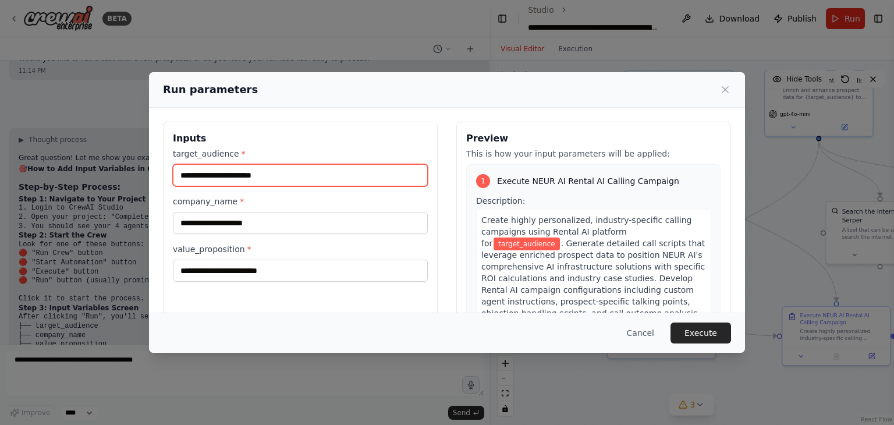
click at [330, 170] on input "target_audience *" at bounding box center [300, 175] width 255 height 22
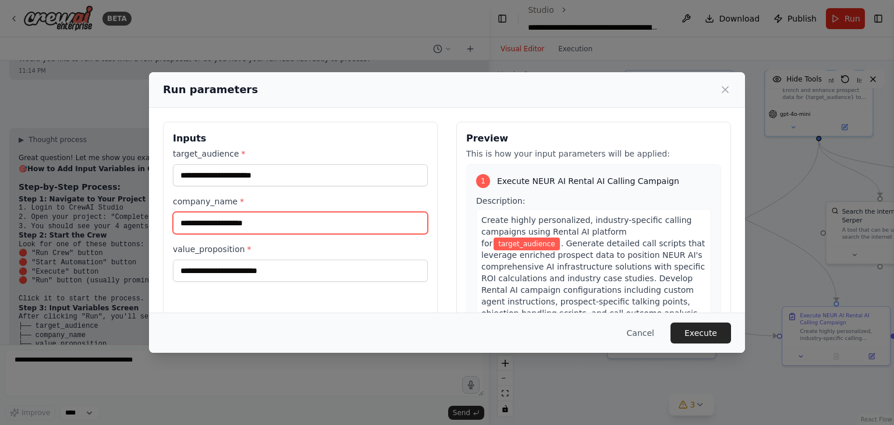
click at [315, 223] on input "company_name *" at bounding box center [300, 223] width 255 height 22
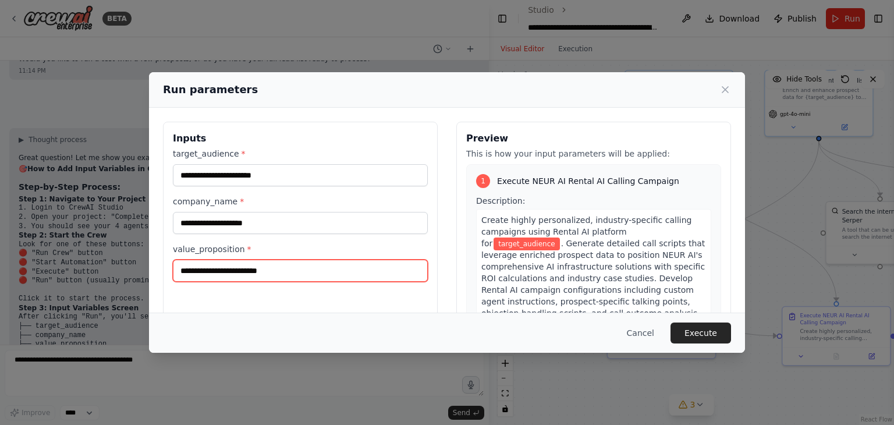
click at [349, 272] on input "value_proposition *" at bounding box center [300, 271] width 255 height 22
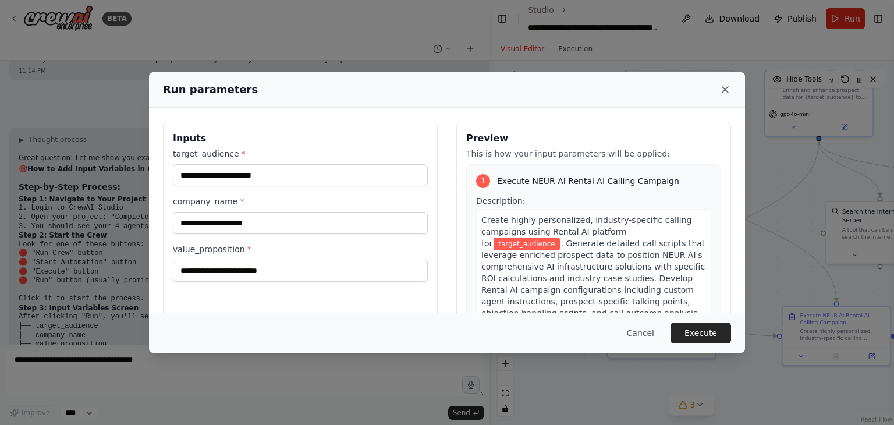
click at [723, 91] on icon at bounding box center [725, 90] width 12 height 12
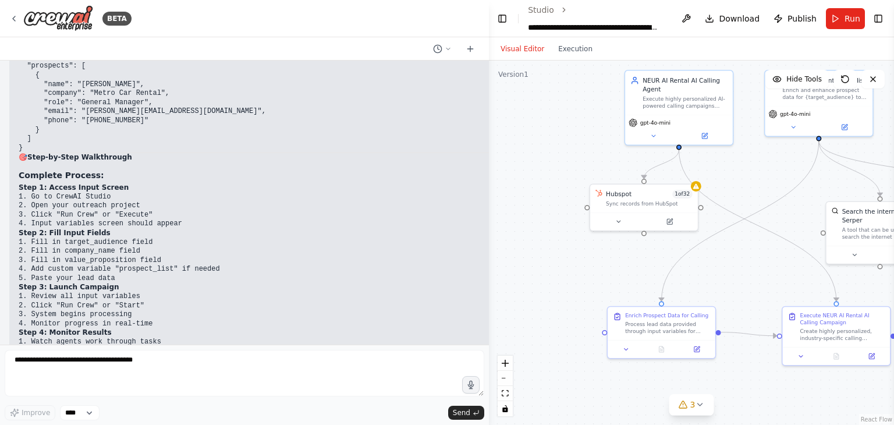
scroll to position [38472, 0]
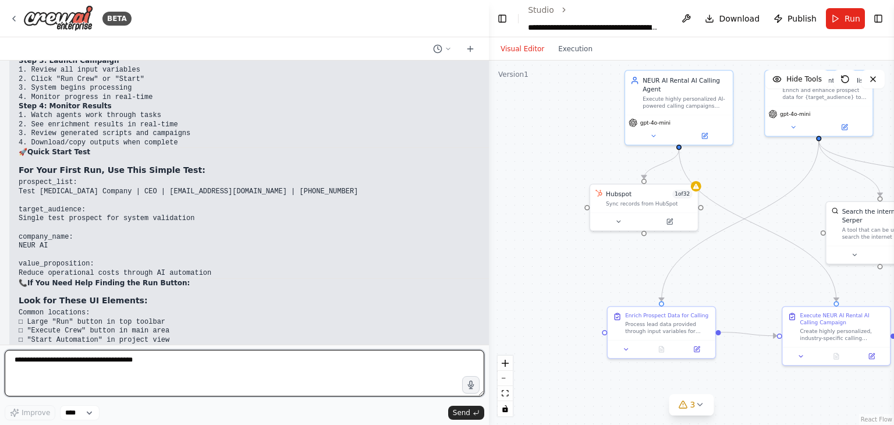
click at [93, 364] on textarea "**********" at bounding box center [244, 373] width 479 height 47
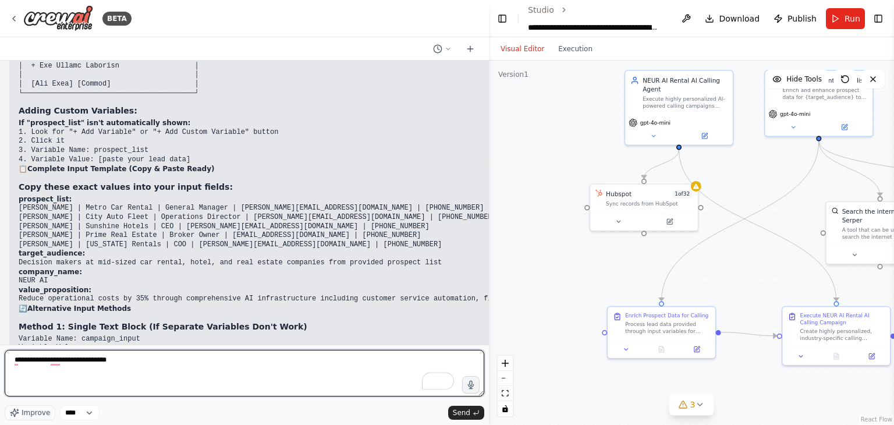
scroll to position [37816, 0]
click at [122, 356] on textarea "**********" at bounding box center [244, 373] width 479 height 47
type textarea "**********"
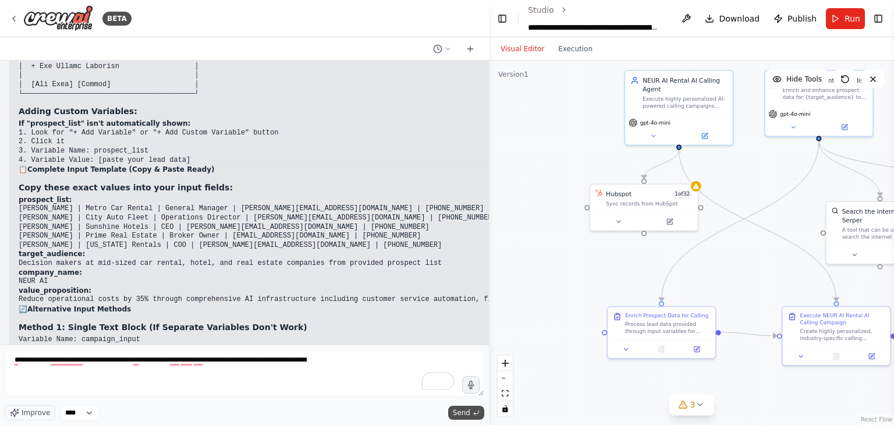
click at [463, 413] on span "Send" at bounding box center [461, 412] width 17 height 9
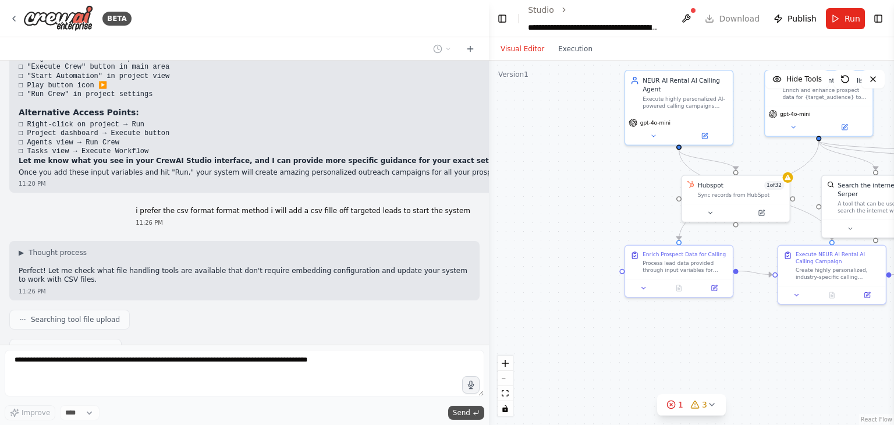
scroll to position [38744, 0]
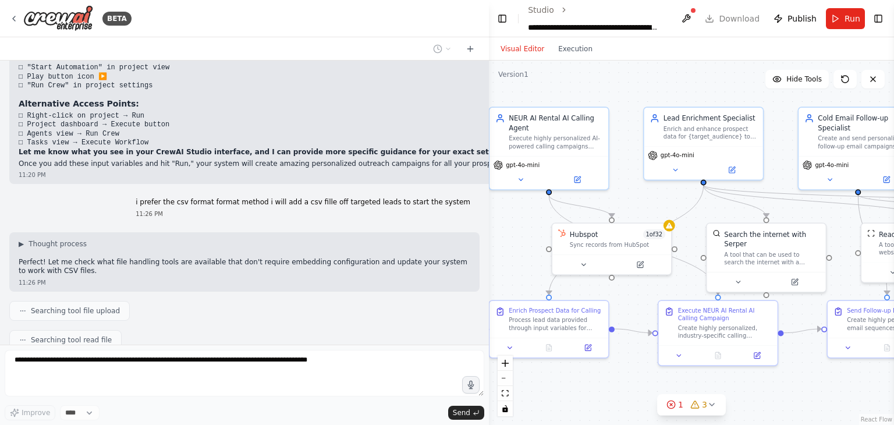
click at [698, 233] on div ".deletable-edge-delete-btn { width: 20px; height: 20px; border: 0px solid #ffff…" at bounding box center [691, 243] width 405 height 364
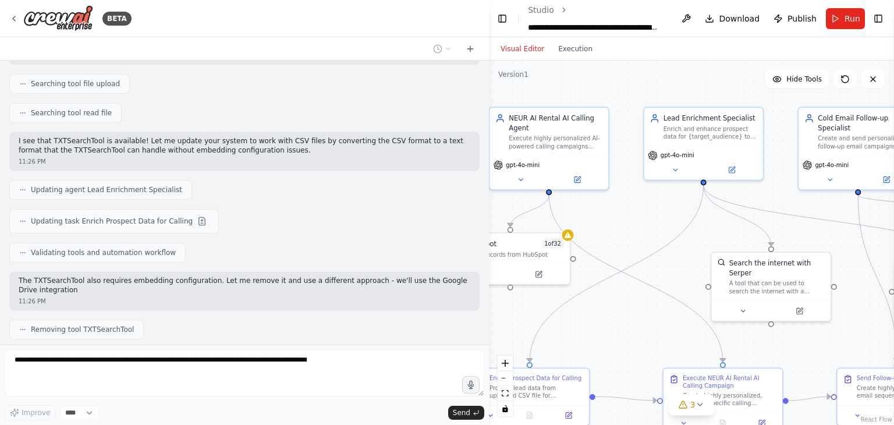
scroll to position [38980, 0]
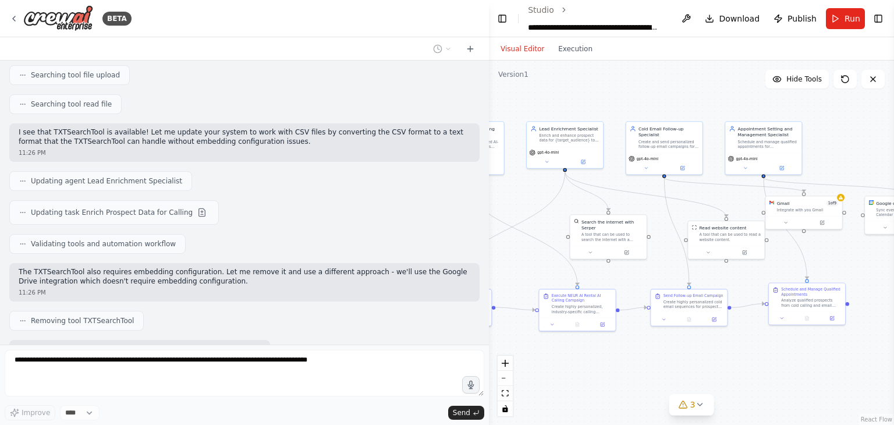
drag, startPoint x: 797, startPoint y: 296, endPoint x: 642, endPoint y: 268, distance: 157.8
click at [642, 268] on div ".deletable-edge-delete-btn { width: 20px; height: 20px; border: 0px solid #ffff…" at bounding box center [691, 243] width 405 height 364
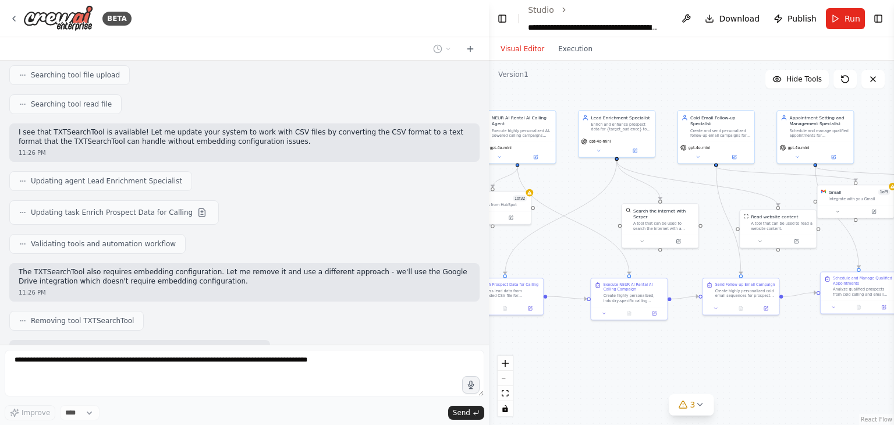
drag, startPoint x: 734, startPoint y: 350, endPoint x: 515, endPoint y: 323, distance: 221.0
click at [821, 339] on div ".deletable-edge-delete-btn { width: 20px; height: 20px; border: 0px solid #ffff…" at bounding box center [691, 243] width 405 height 364
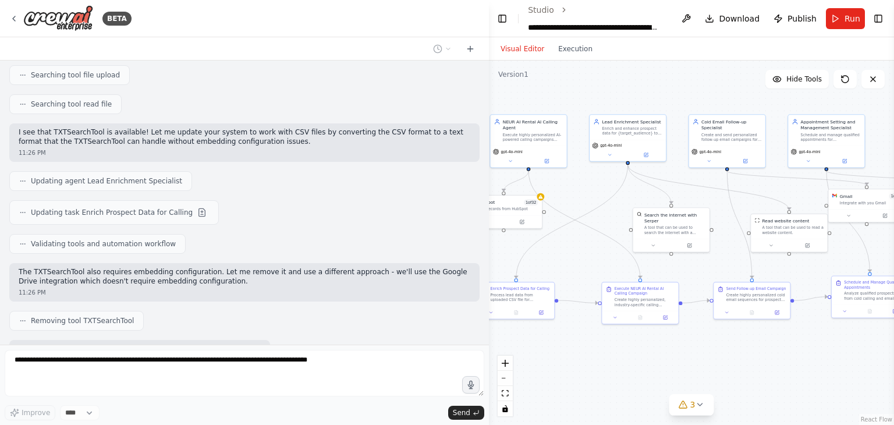
click at [289, 337] on div "a multi-agent outreach system composed of an AI called calling agent and pointm…" at bounding box center [244, 203] width 489 height 284
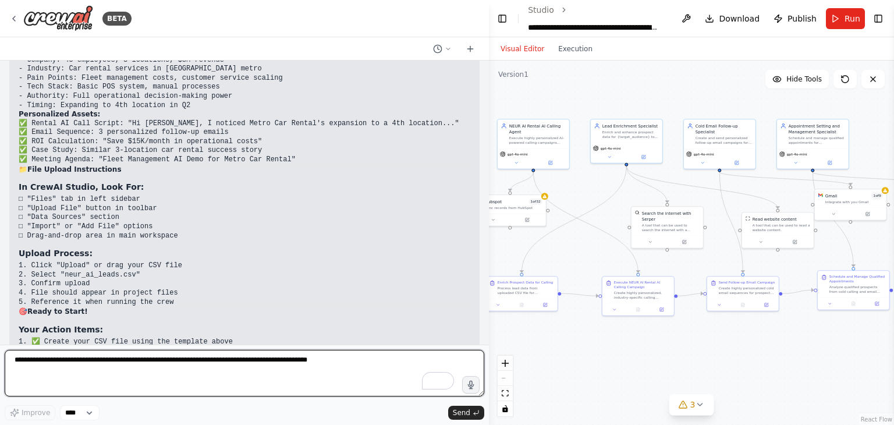
scroll to position [40231, 0]
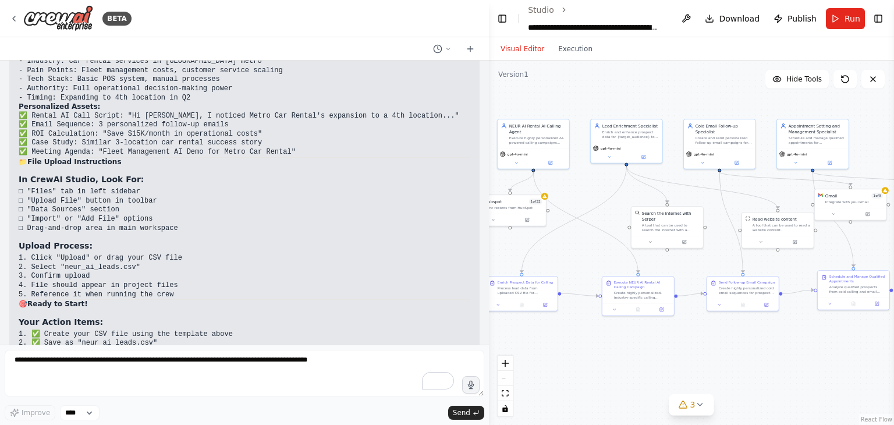
click at [77, 254] on code "1. Click "Upload" or drag your CSV file 2. Select "neur_ai_leads.csv" 3. Confir…" at bounding box center [101, 276] width 164 height 44
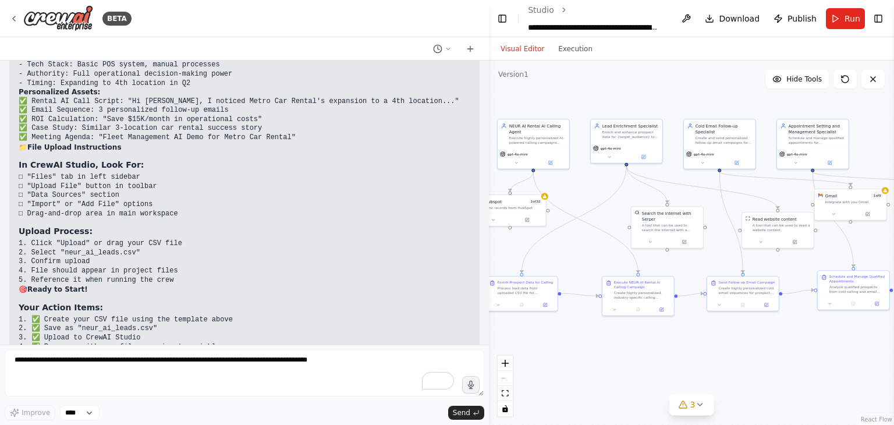
scroll to position [40251, 0]
